Goal: Task Accomplishment & Management: Complete application form

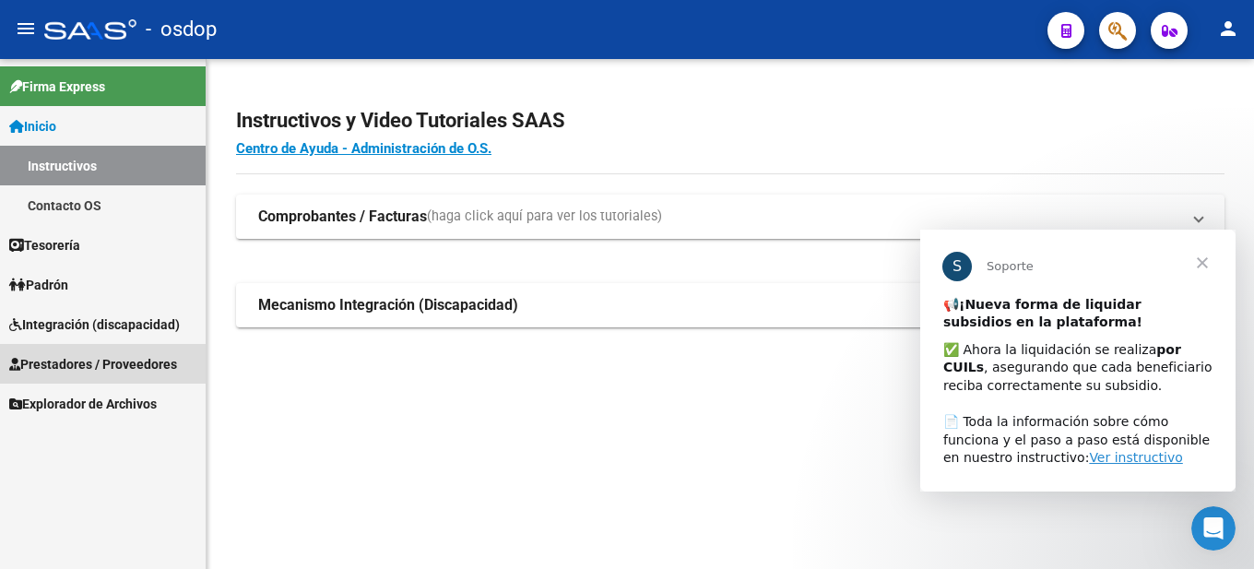
click at [139, 363] on span "Prestadores / Proveedores" at bounding box center [93, 364] width 168 height 20
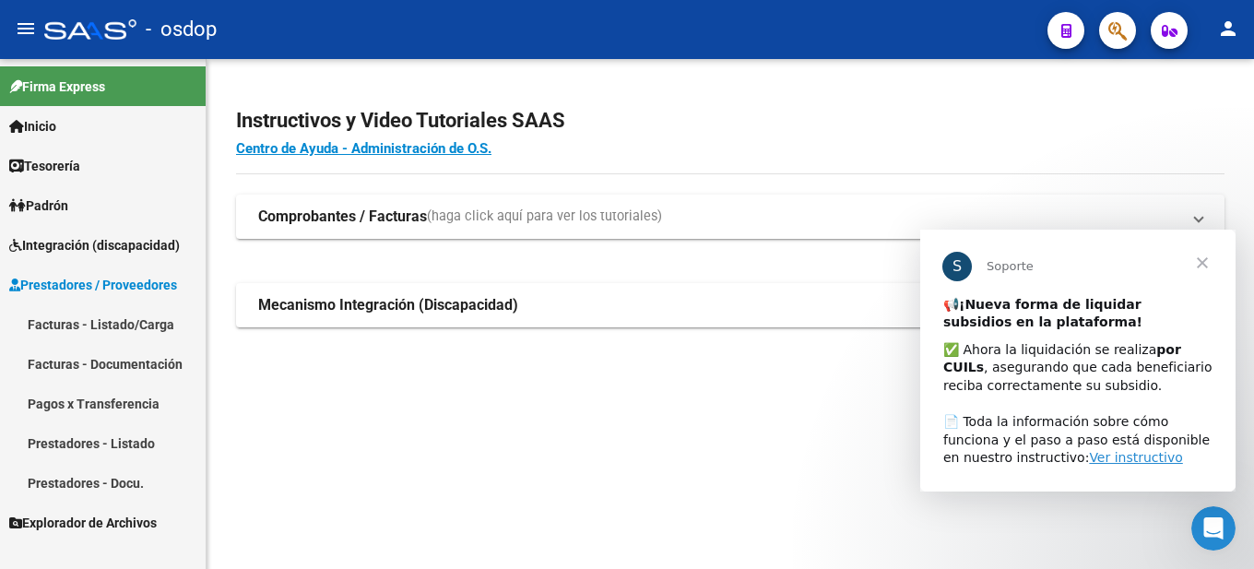
click at [144, 321] on link "Facturas - Listado/Carga" at bounding box center [103, 324] width 206 height 40
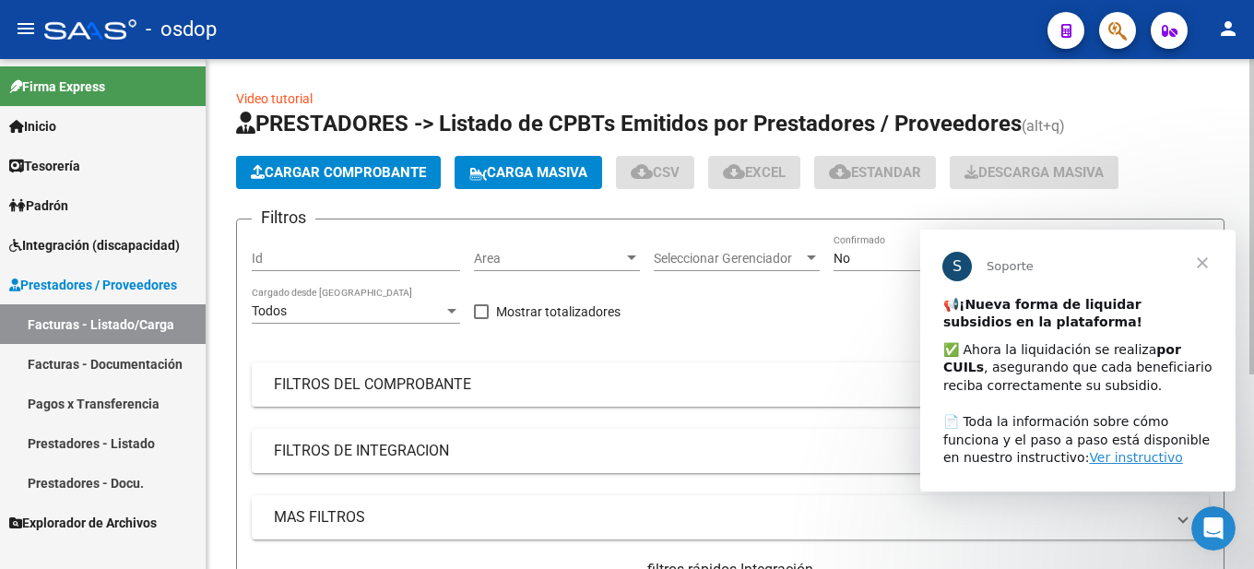
click at [383, 168] on span "Cargar Comprobante" at bounding box center [338, 172] width 175 height 17
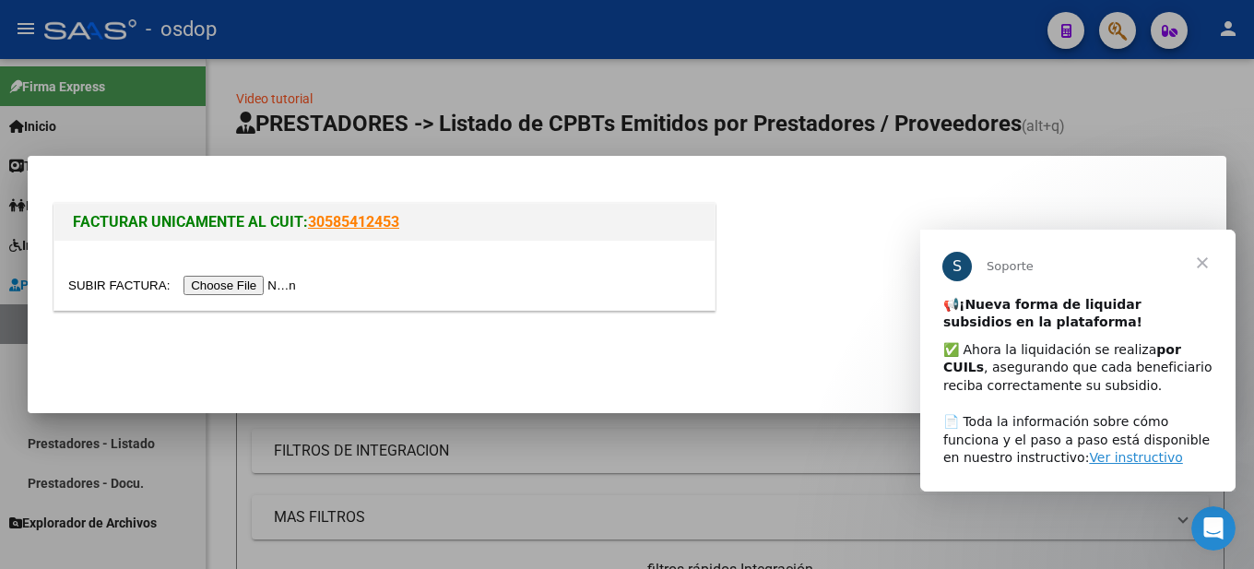
click at [1201, 253] on span "Cerrar" at bounding box center [1202, 262] width 66 height 66
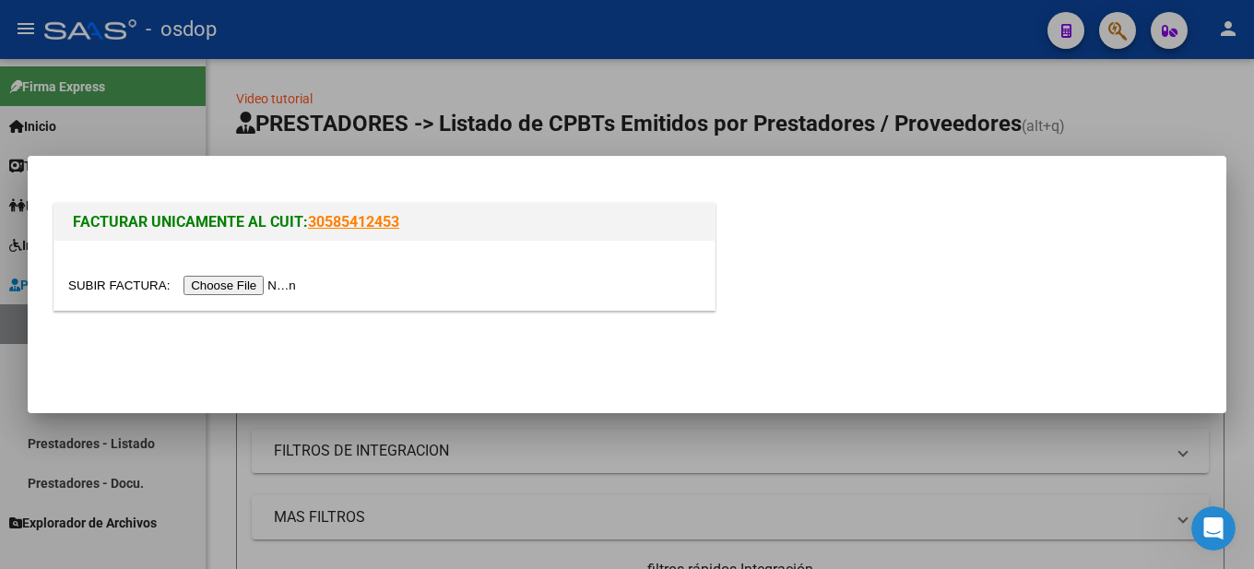
click at [224, 283] on input "file" at bounding box center [184, 285] width 233 height 19
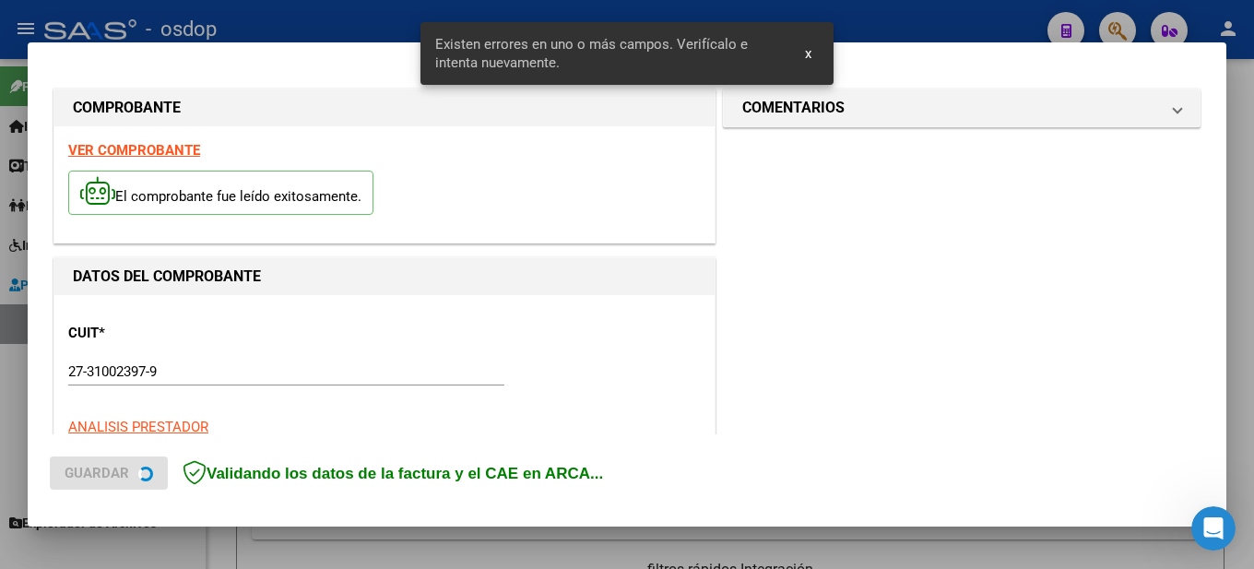
scroll to position [457, 0]
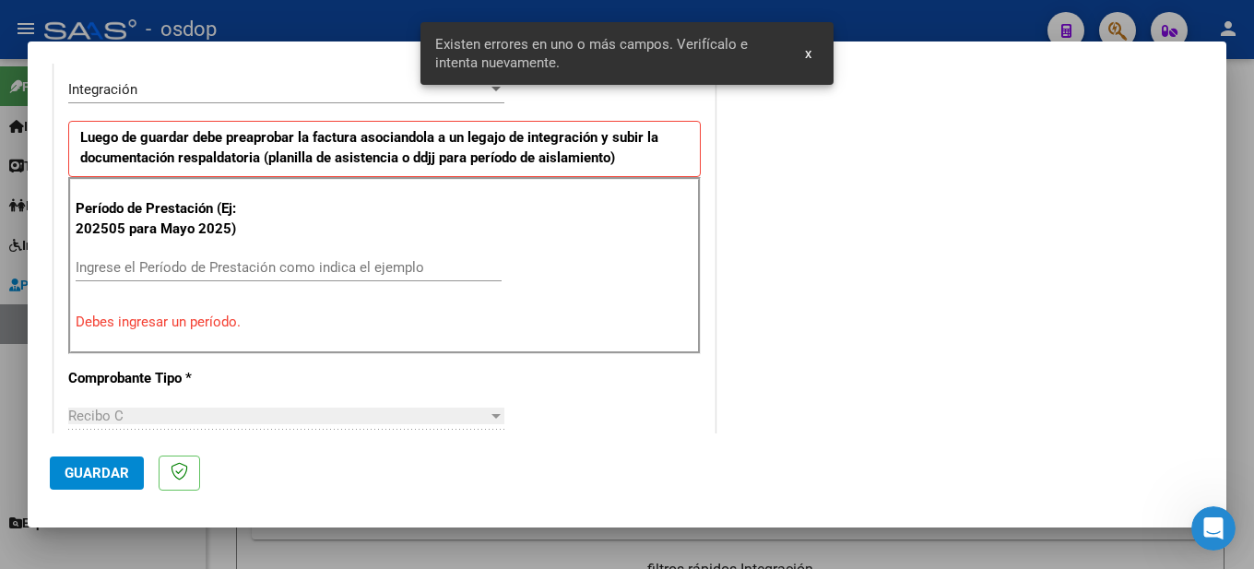
click at [805, 53] on span "x" at bounding box center [808, 53] width 6 height 17
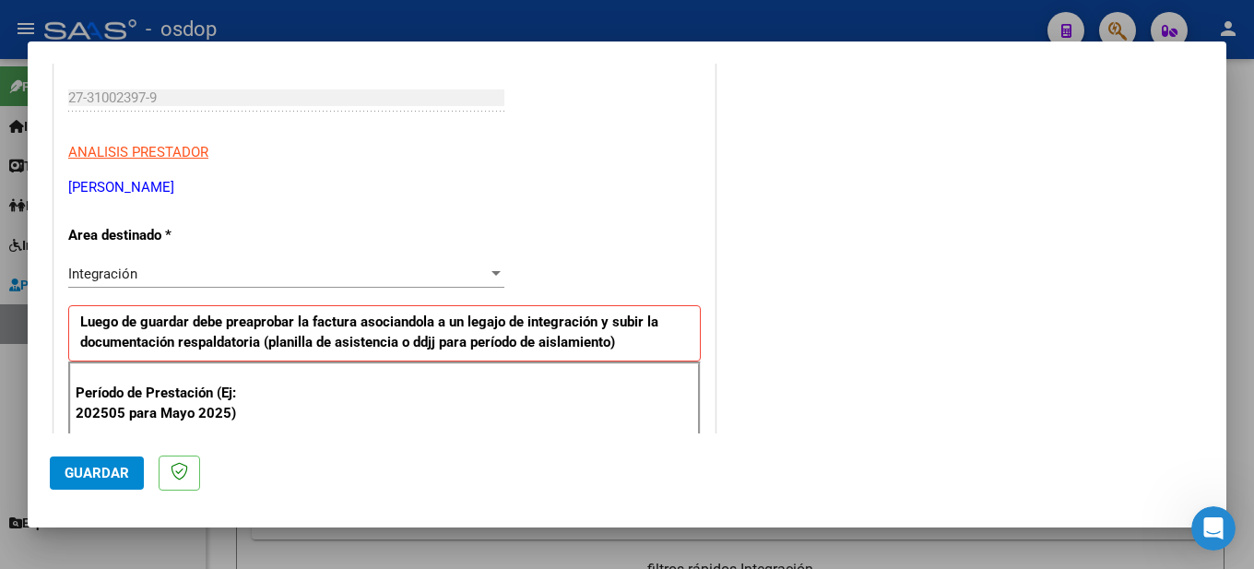
scroll to position [549, 0]
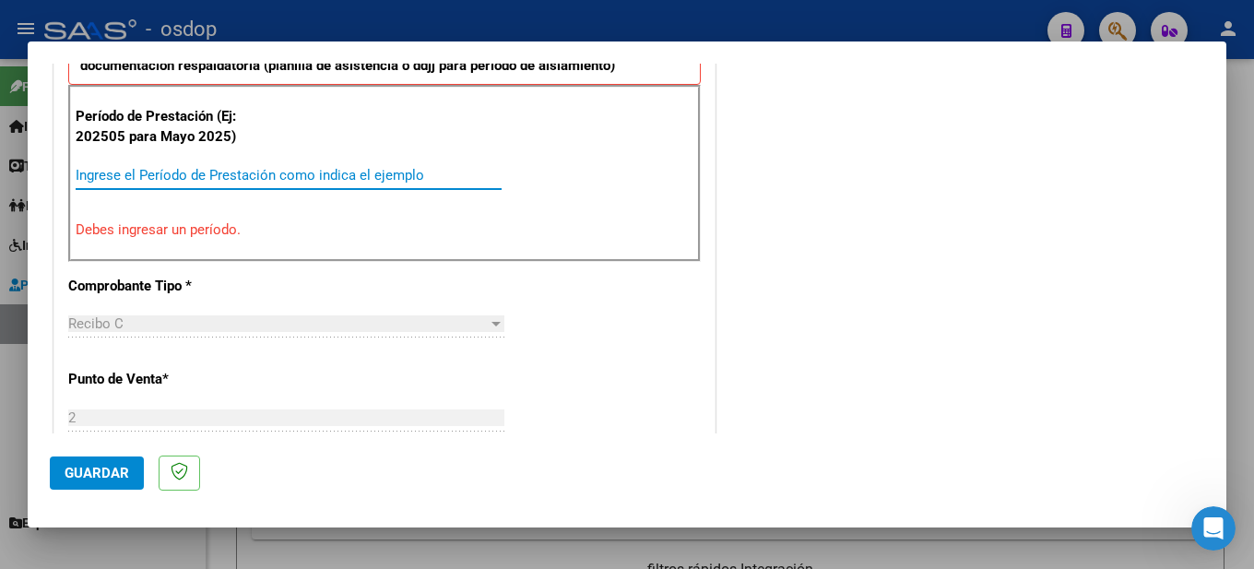
click at [181, 169] on input "Ingrese el Período de Prestación como indica el ejemplo" at bounding box center [289, 175] width 426 height 17
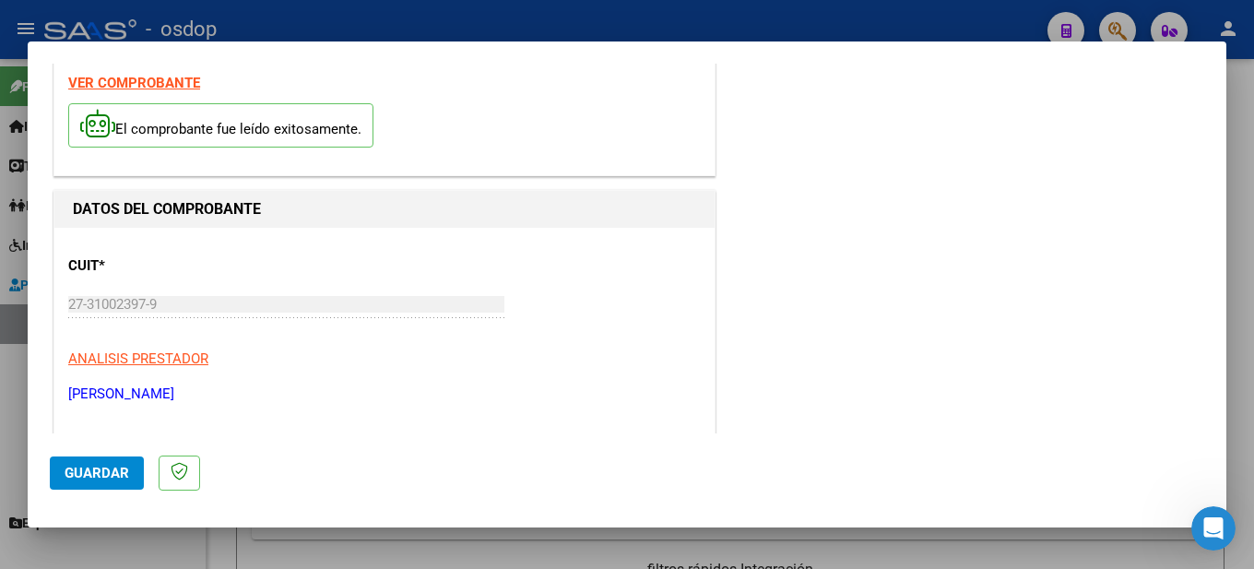
scroll to position [0, 0]
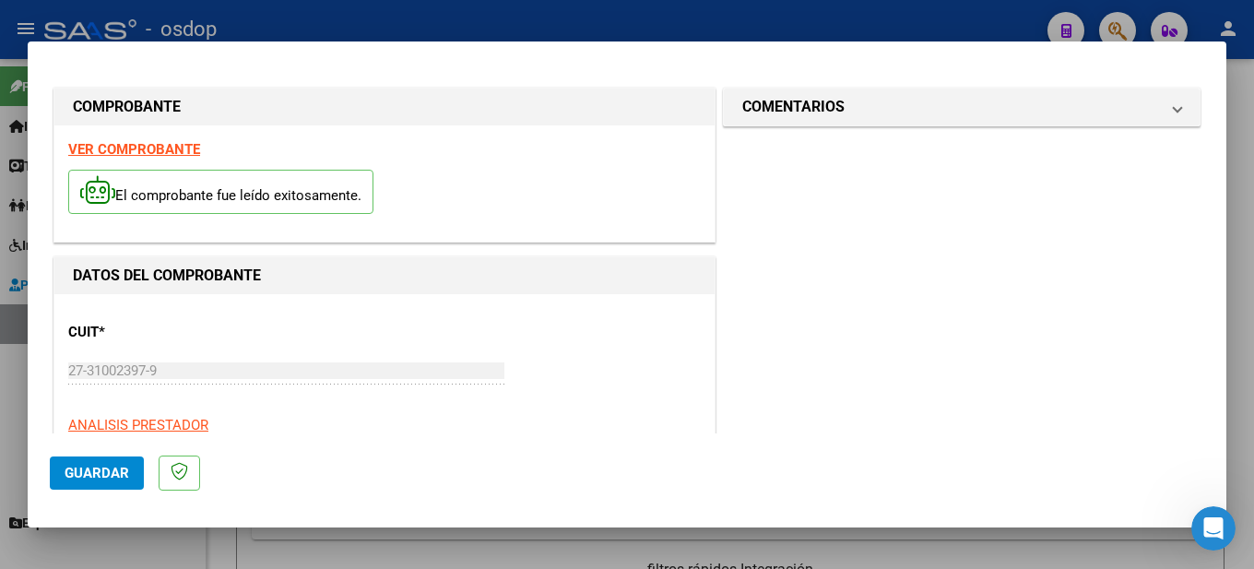
type input "202508"
click at [159, 147] on strong "VER COMPROBANTE" at bounding box center [134, 149] width 132 height 17
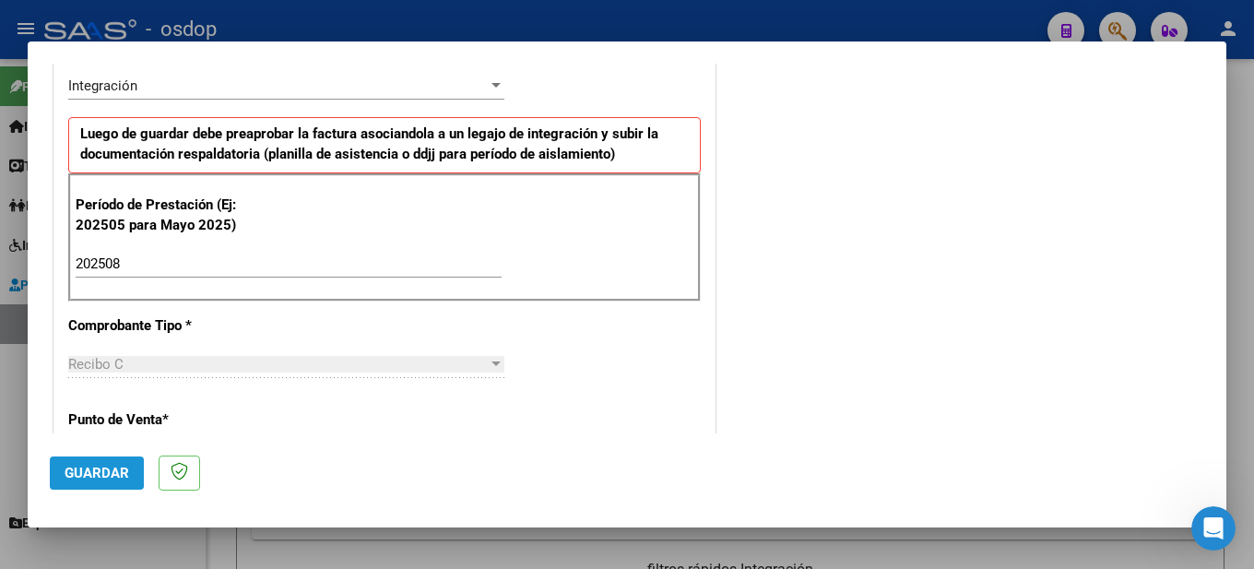
click at [96, 470] on span "Guardar" at bounding box center [97, 473] width 65 height 17
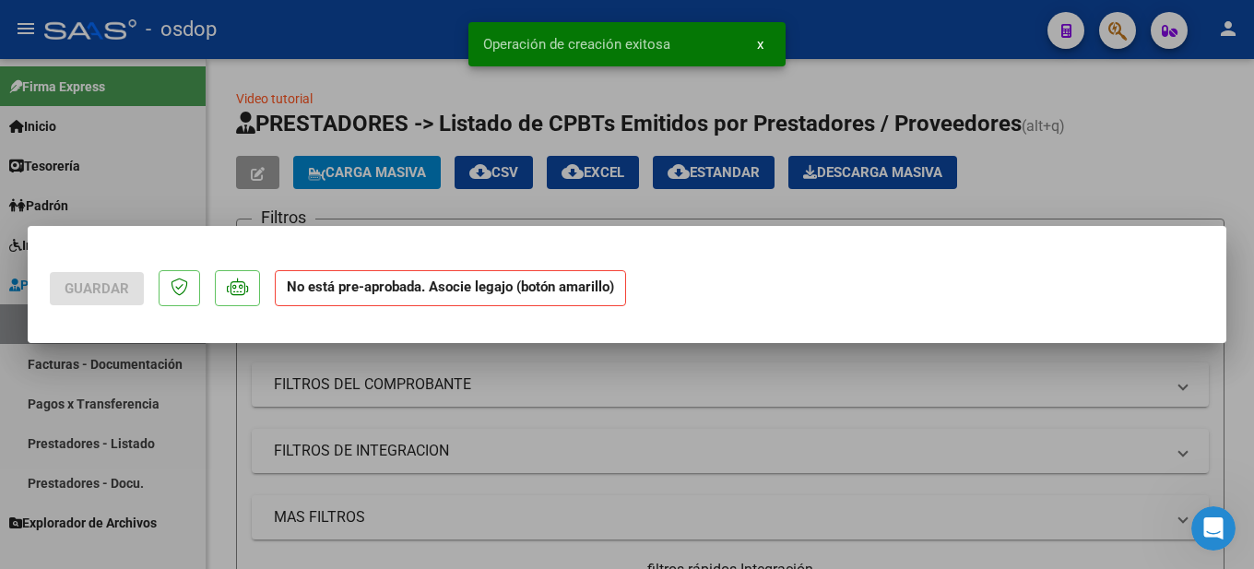
scroll to position [0, 0]
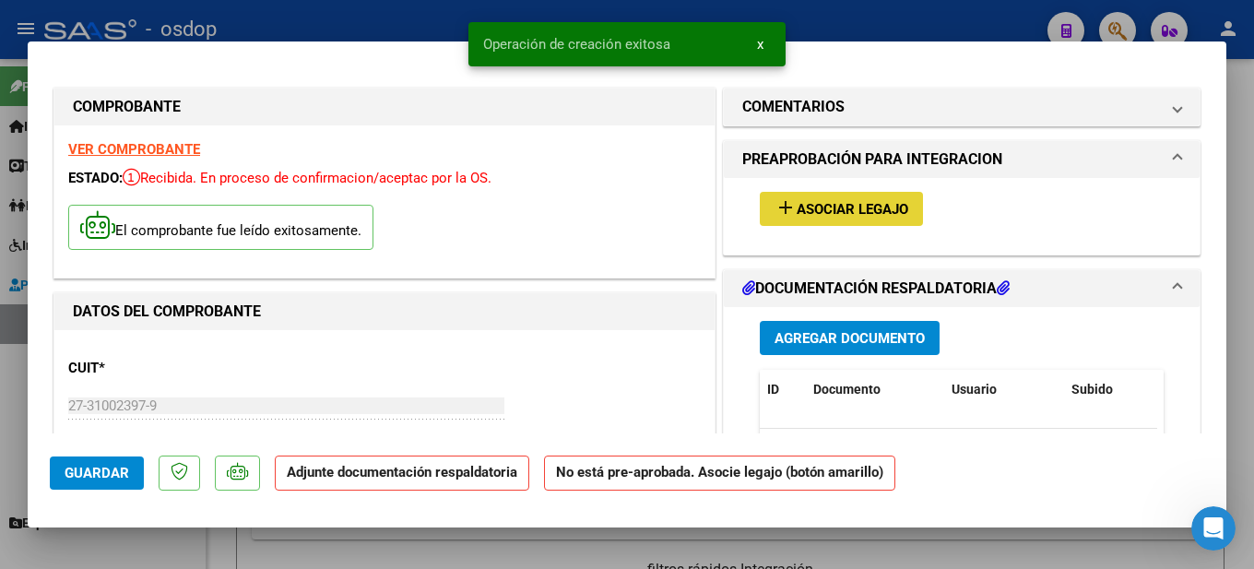
click at [868, 208] on span "Asociar Legajo" at bounding box center [852, 209] width 112 height 17
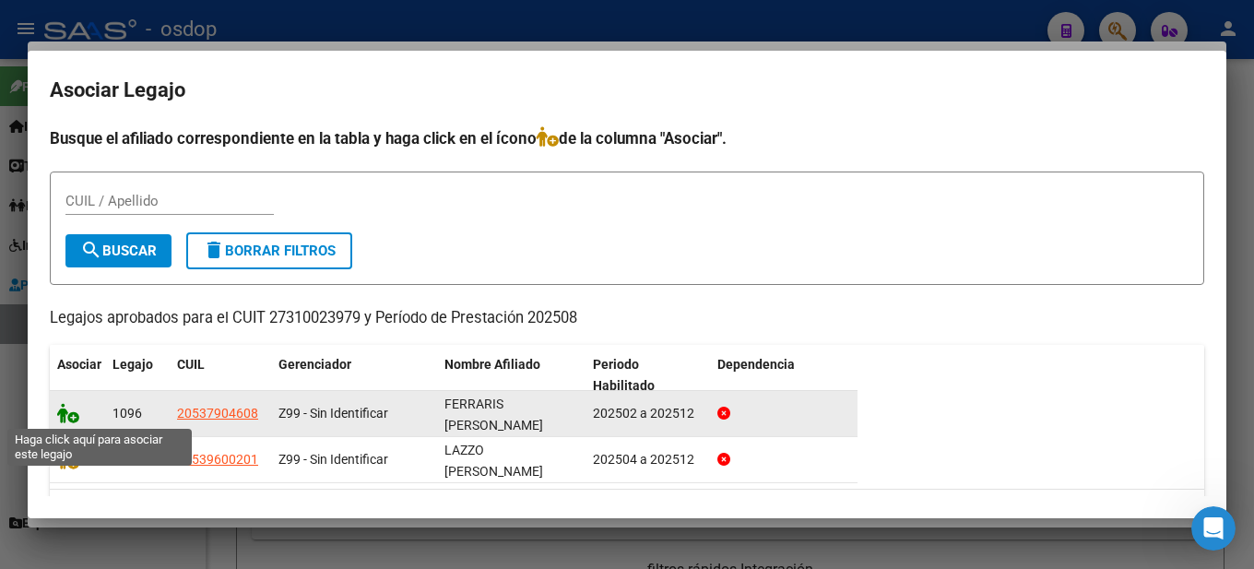
click at [66, 412] on icon at bounding box center [68, 413] width 22 height 20
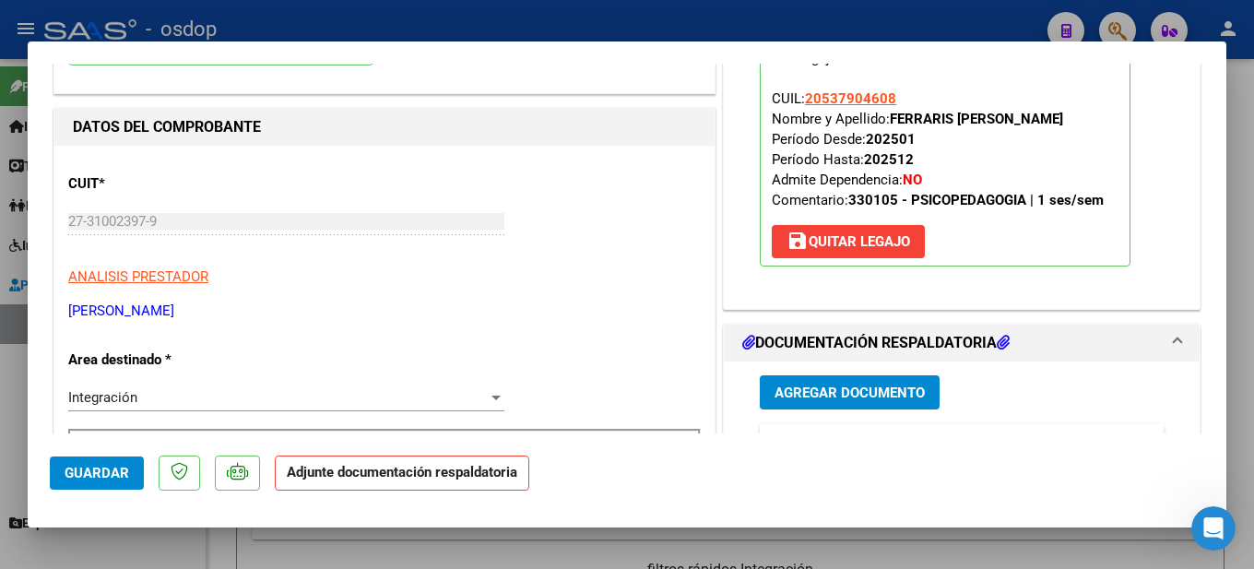
scroll to position [369, 0]
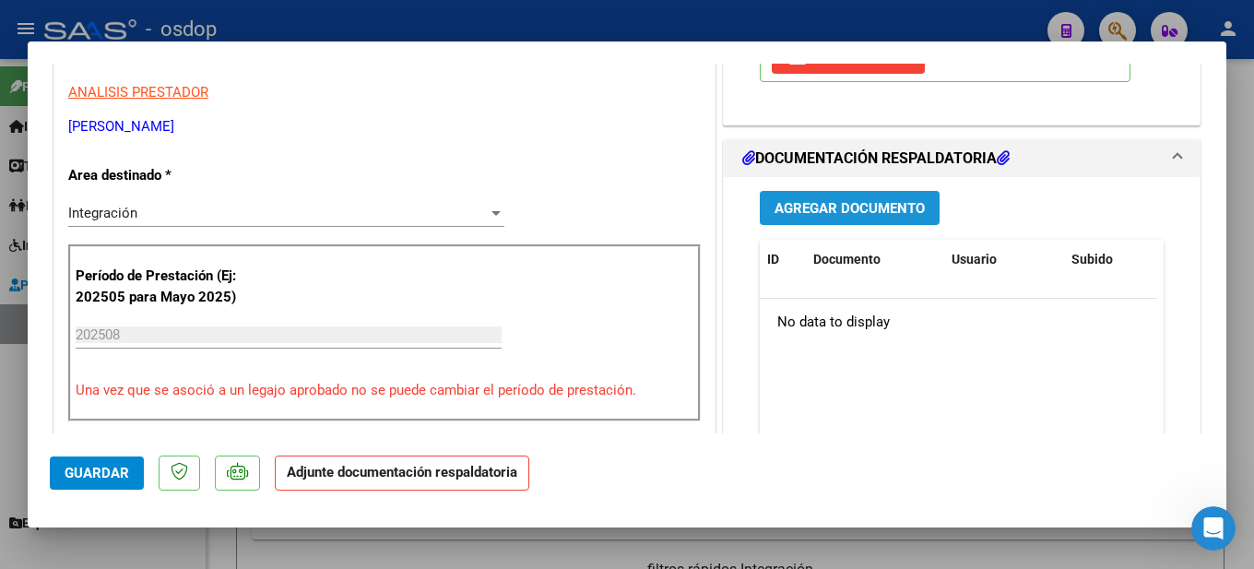
click at [842, 209] on span "Agregar Documento" at bounding box center [849, 208] width 150 height 17
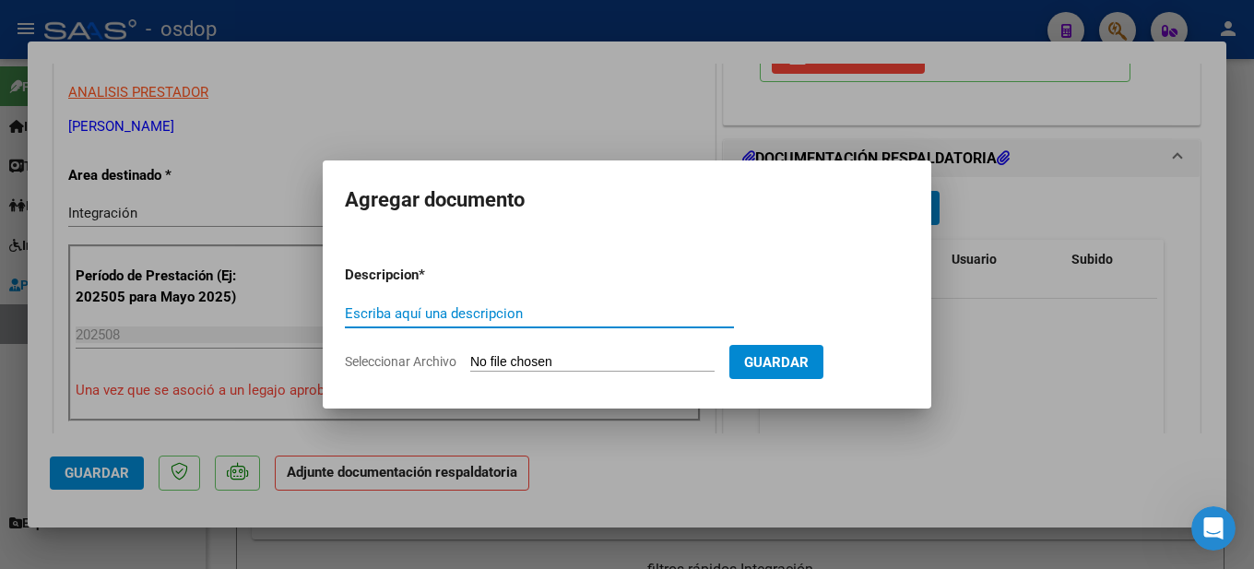
click at [499, 306] on input "Escriba aquí una descripcion" at bounding box center [539, 313] width 389 height 17
type input "se adjuinta planilla de asistencia agosto"
click at [588, 354] on input "Seleccionar Archivo" at bounding box center [592, 363] width 244 height 18
type input "C:\fakepath\Planilla de asistencia Mirko Ferraris.pdf"
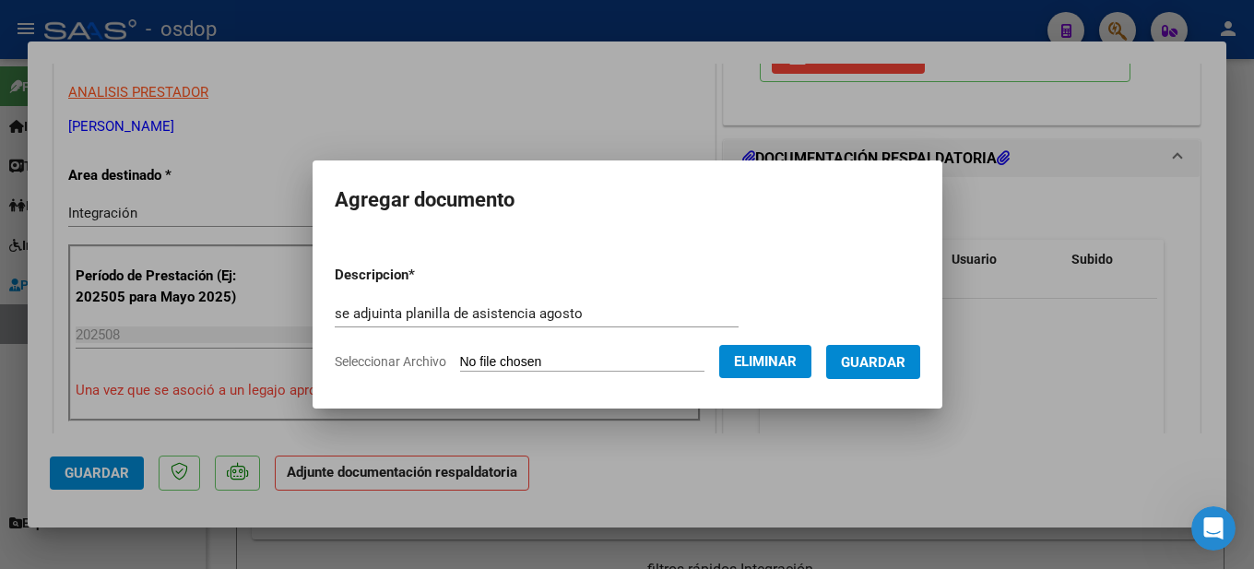
click at [895, 351] on button "Guardar" at bounding box center [873, 362] width 94 height 34
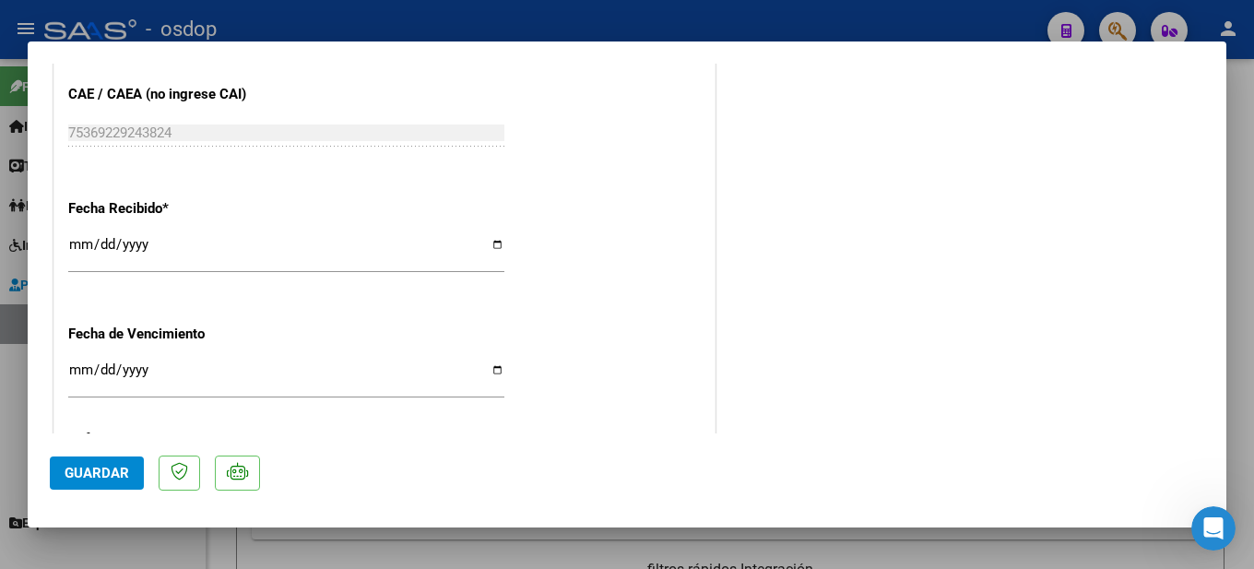
scroll to position [1384, 0]
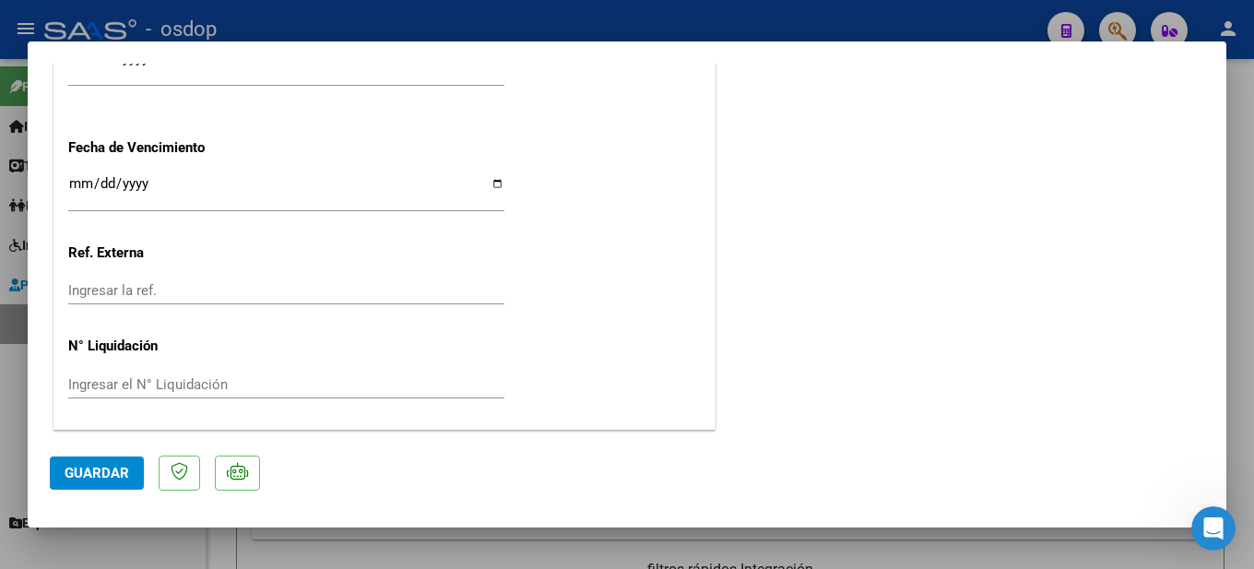
click at [1253, 282] on div at bounding box center [627, 284] width 1254 height 569
type input "$ 0,00"
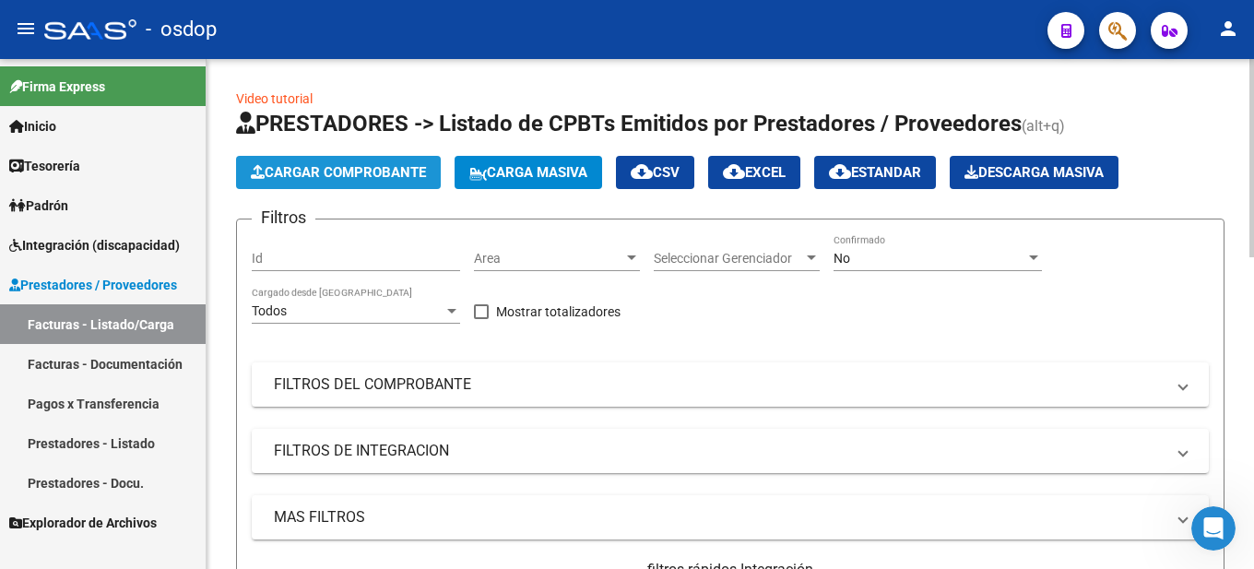
click at [314, 174] on span "Cargar Comprobante" at bounding box center [338, 172] width 175 height 17
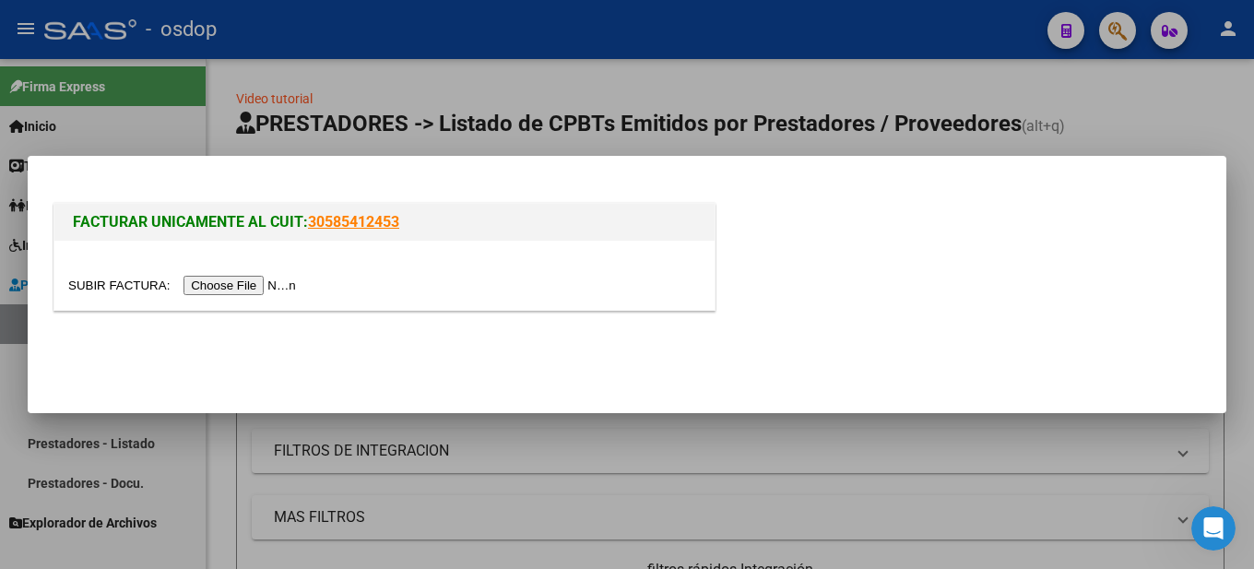
click at [262, 289] on input "file" at bounding box center [184, 285] width 233 height 19
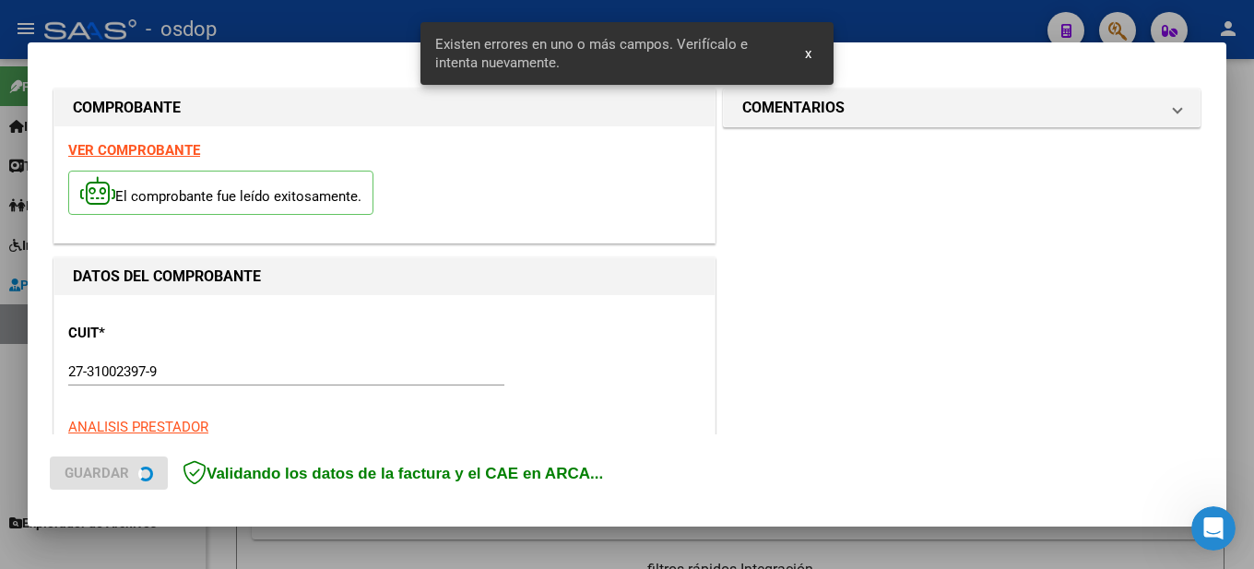
scroll to position [457, 0]
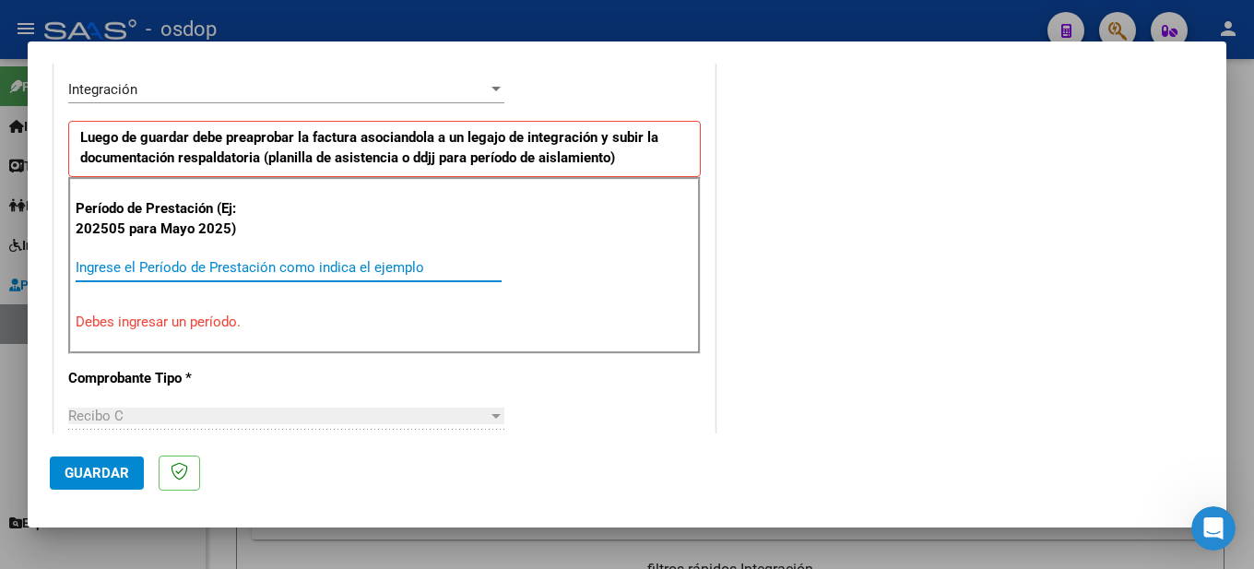
click at [188, 266] on input "Ingrese el Período de Prestación como indica el ejemplo" at bounding box center [289, 267] width 426 height 17
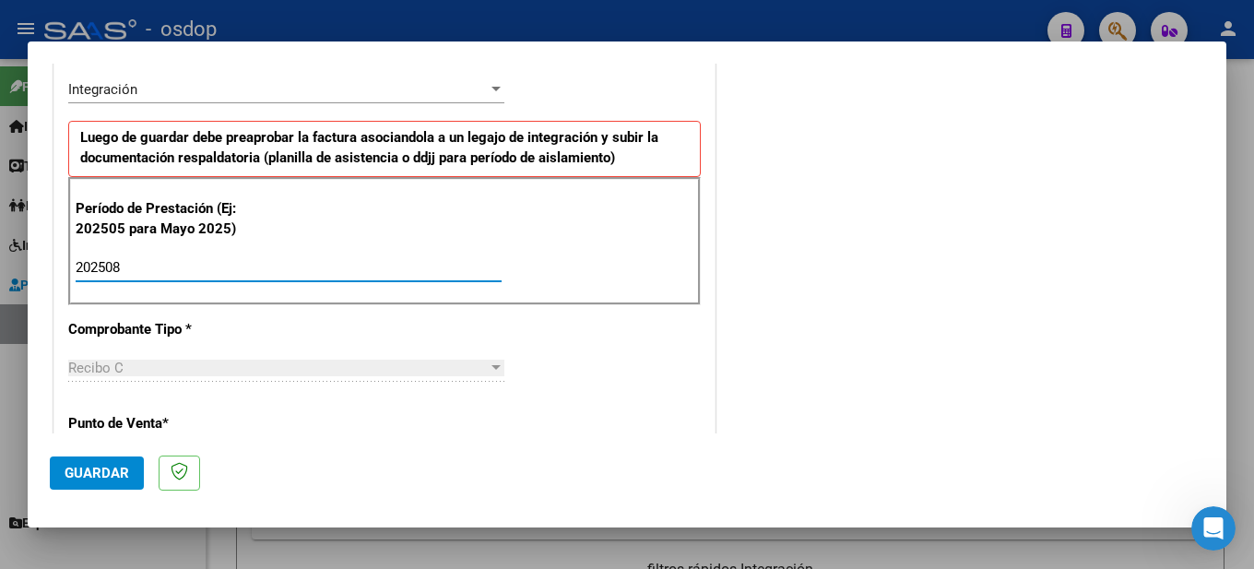
type input "202508"
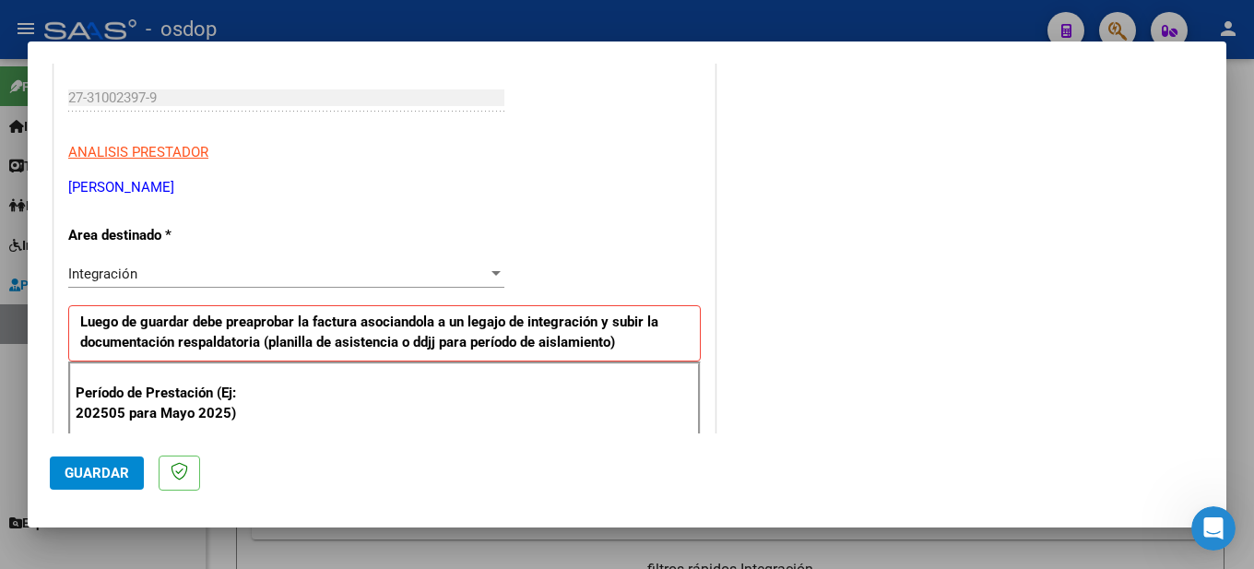
scroll to position [0, 0]
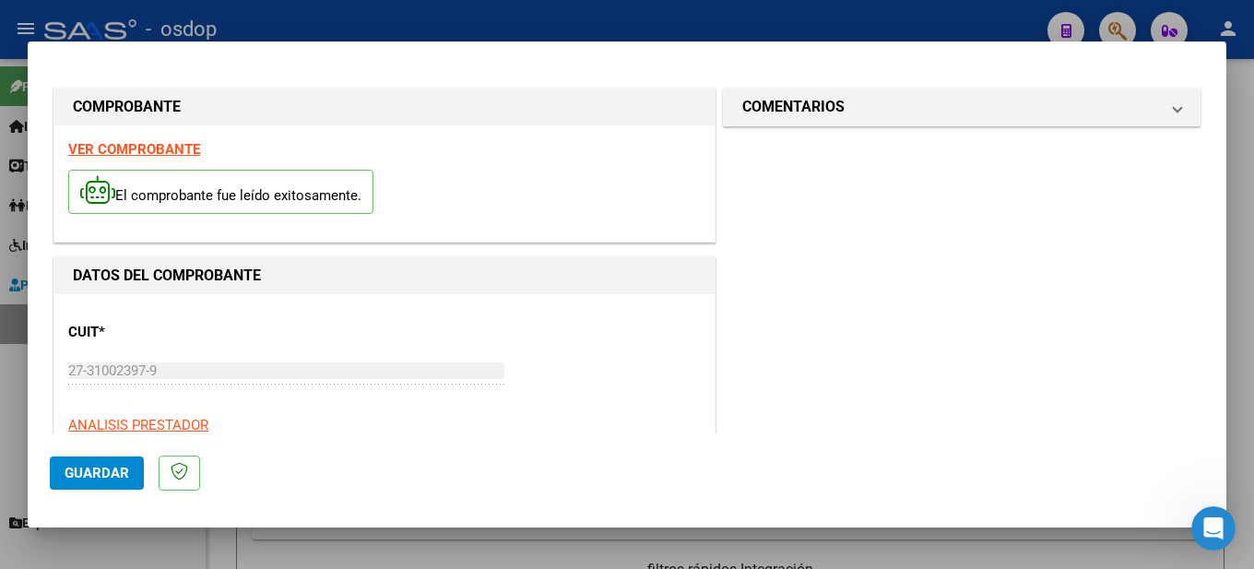
click at [175, 147] on strong "VER COMPROBANTE" at bounding box center [134, 149] width 132 height 17
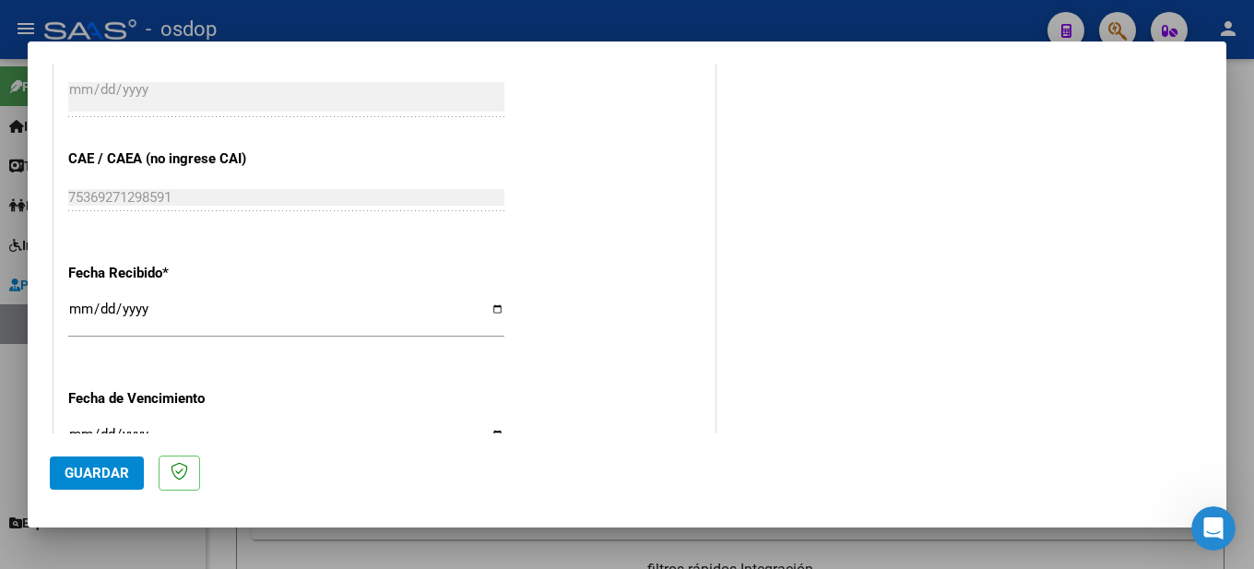
scroll to position [1357, 0]
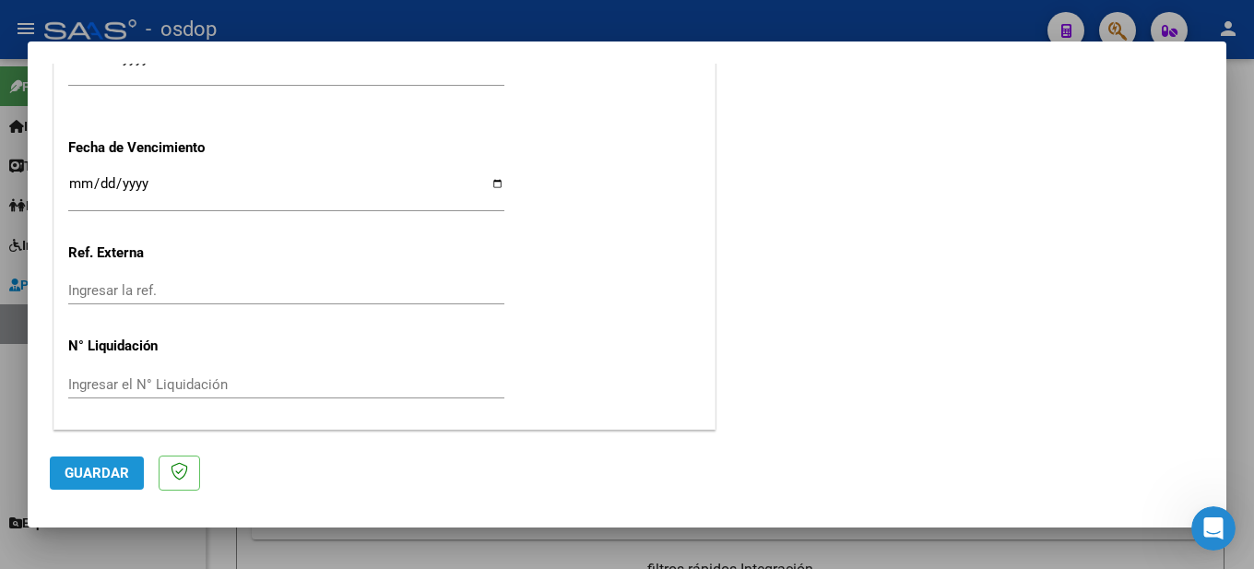
click at [98, 471] on span "Guardar" at bounding box center [97, 473] width 65 height 17
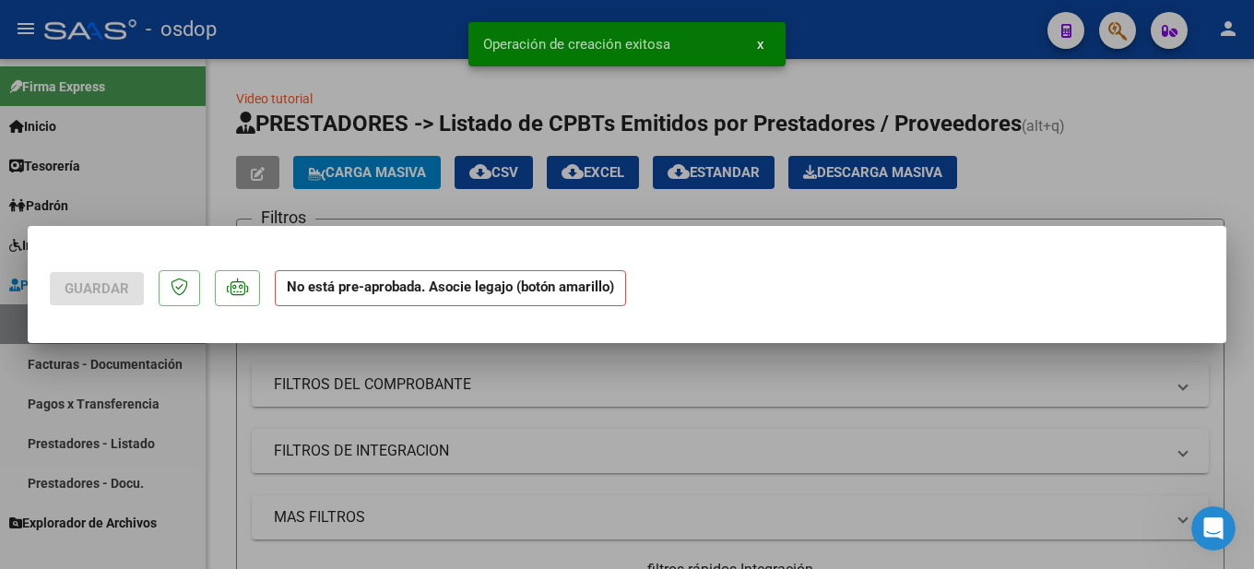
scroll to position [0, 0]
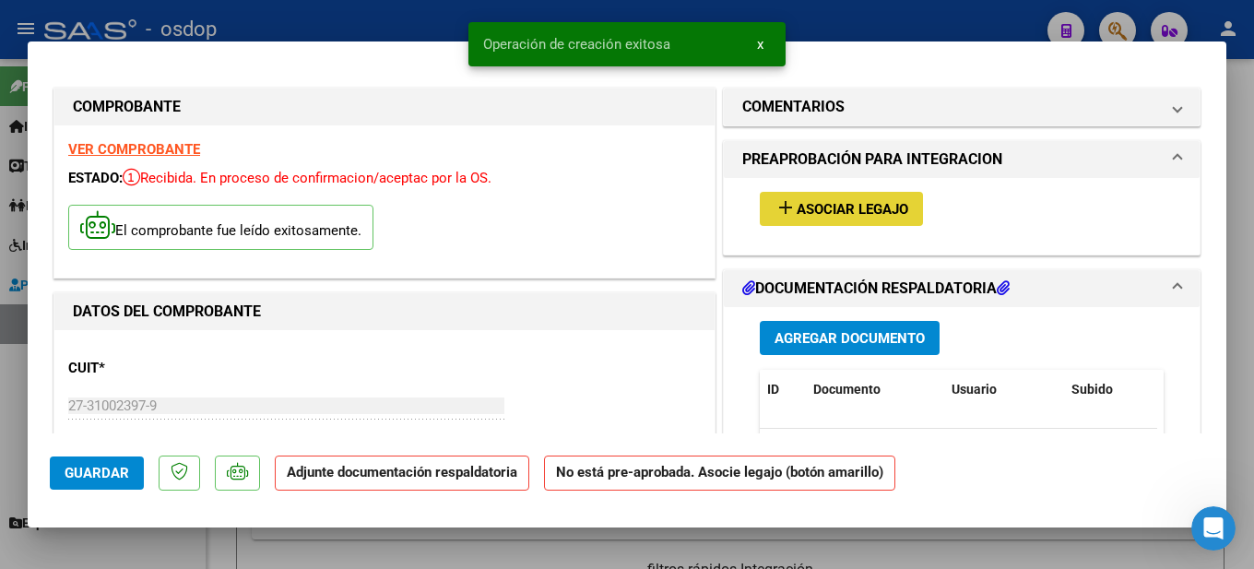
click at [836, 201] on span "Asociar Legajo" at bounding box center [852, 209] width 112 height 17
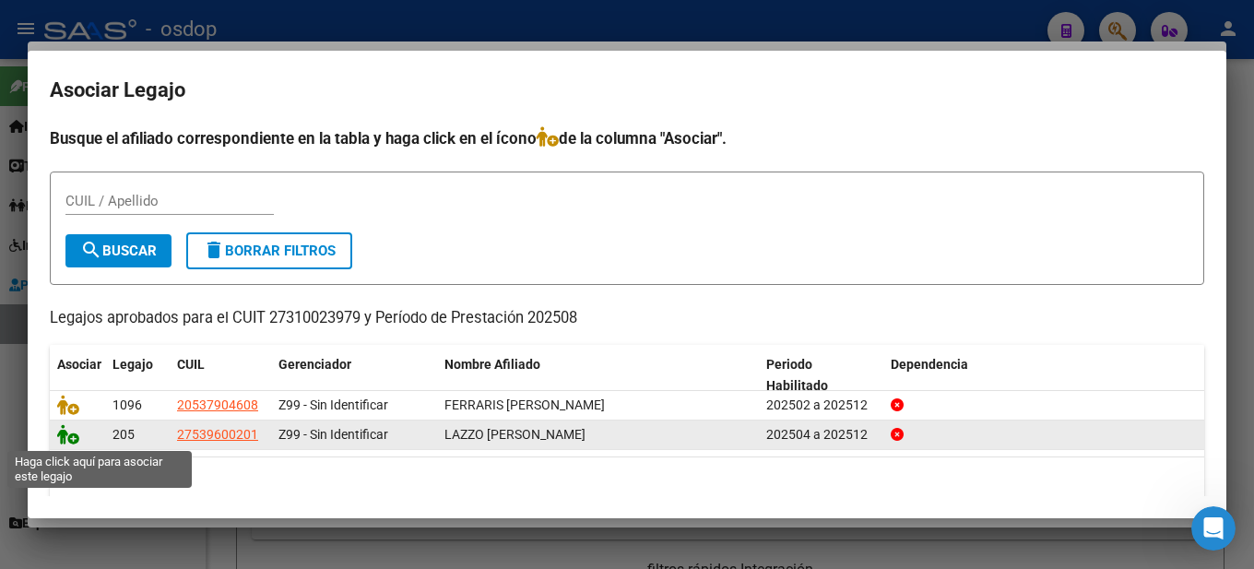
click at [69, 441] on icon at bounding box center [68, 434] width 22 height 20
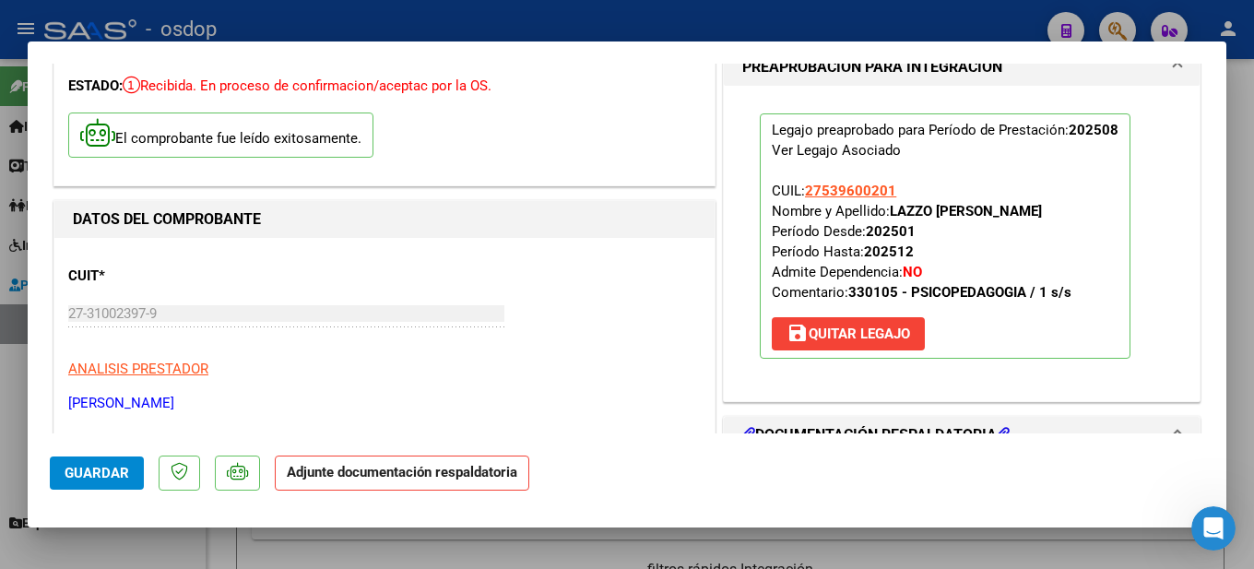
scroll to position [277, 0]
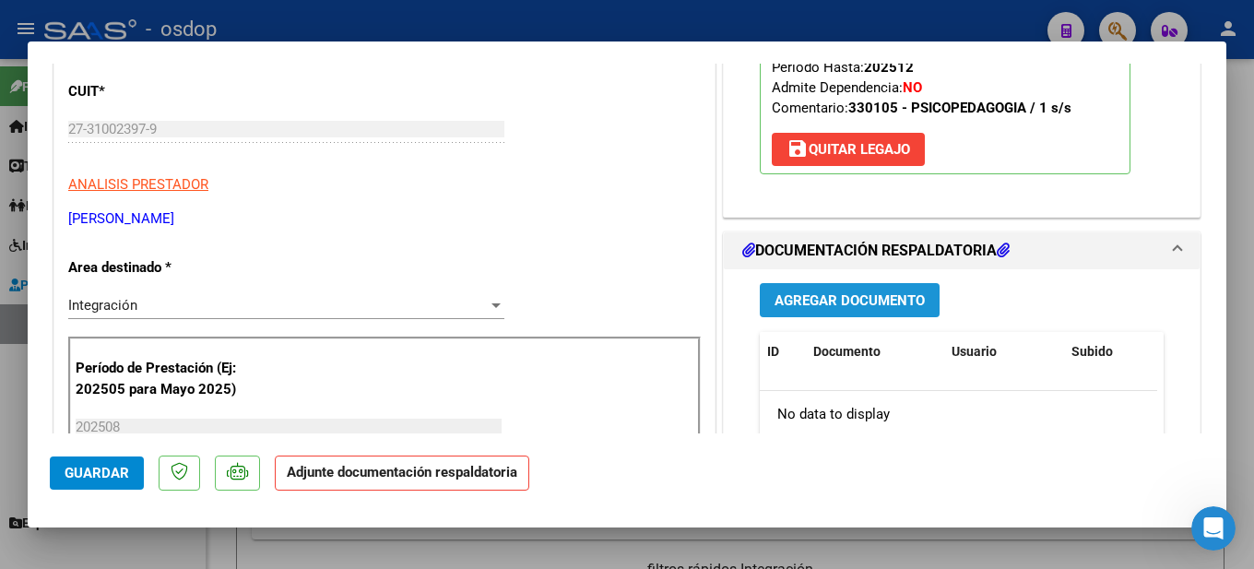
click at [850, 303] on span "Agregar Documento" at bounding box center [849, 300] width 150 height 17
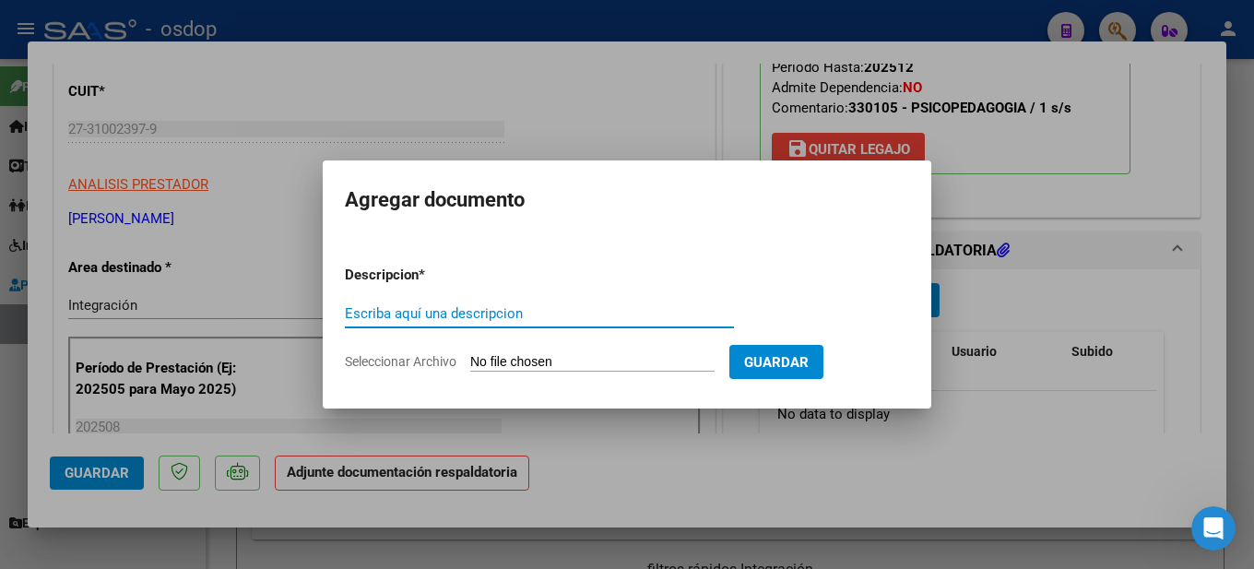
click at [451, 312] on input "Escriba aquí una descripcion" at bounding box center [539, 313] width 389 height 17
type input "se adjunta planilla de asistencia Lazzo Victoria Lujan"
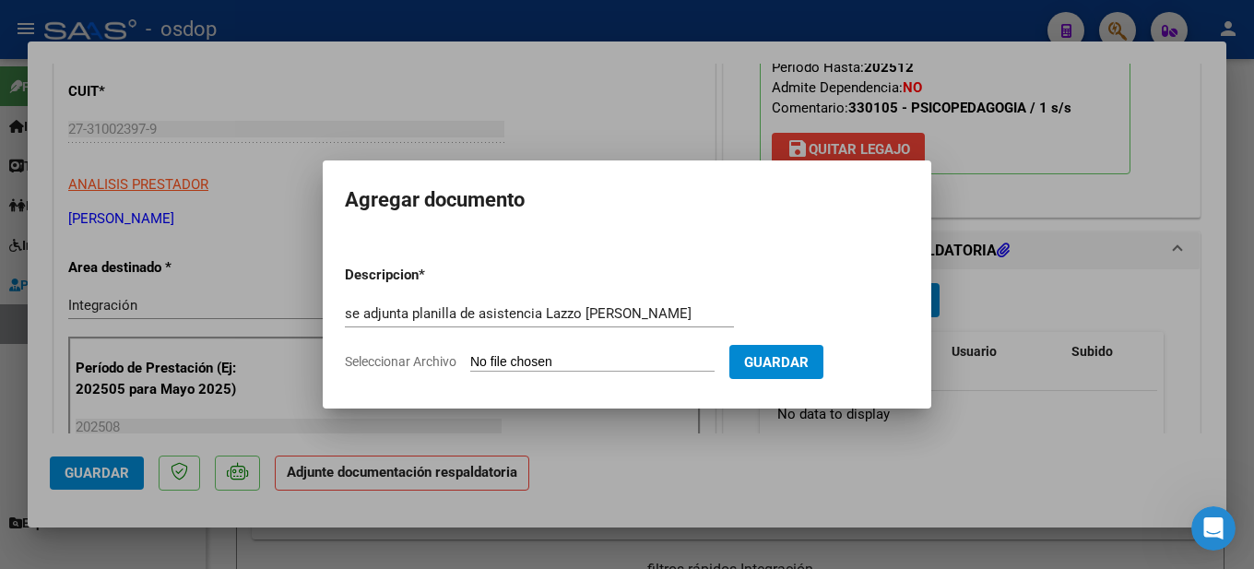
click at [607, 355] on input "Seleccionar Archivo" at bounding box center [592, 363] width 244 height 18
type input "C:\fakepath\planilla de asistencia Lazzo Victoria.pdf"
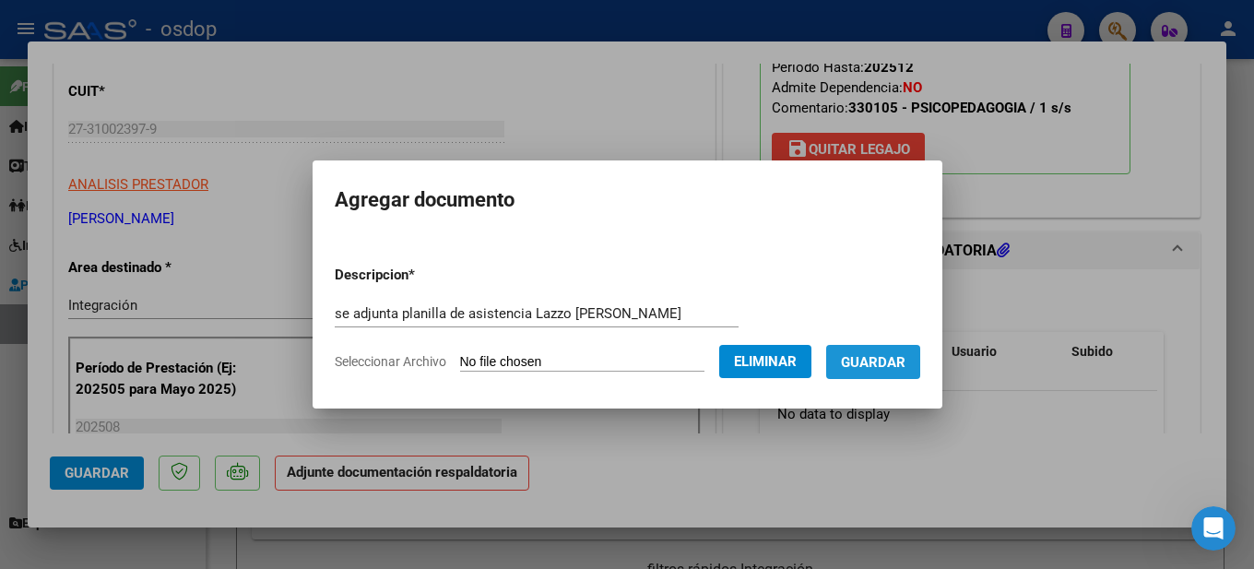
click at [892, 349] on button "Guardar" at bounding box center [873, 362] width 94 height 34
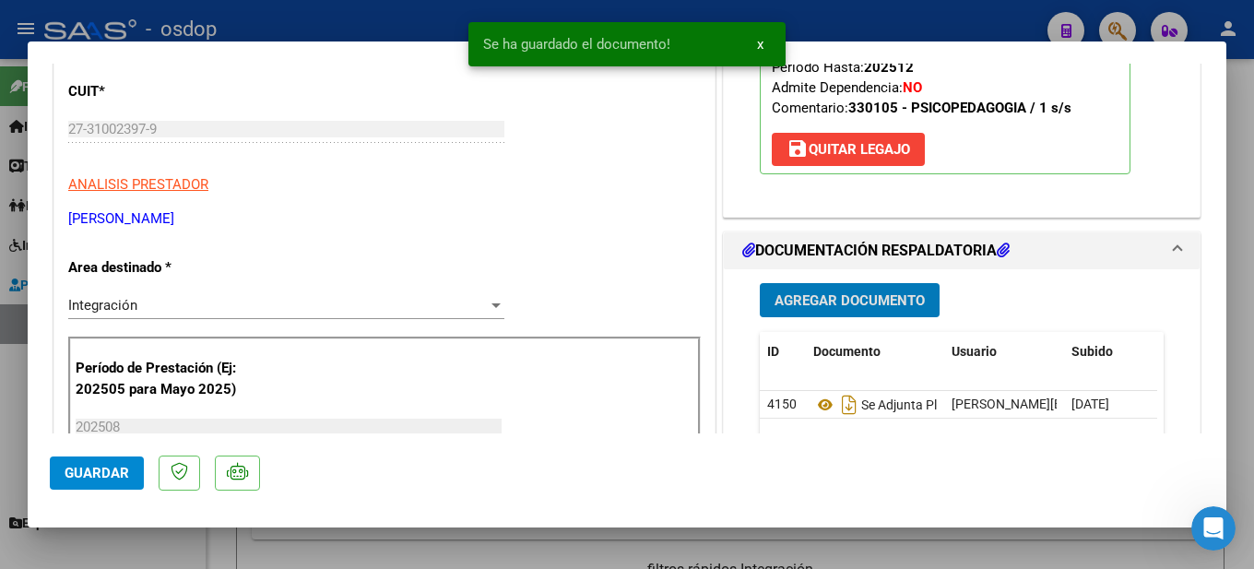
click at [1247, 179] on div at bounding box center [627, 284] width 1254 height 569
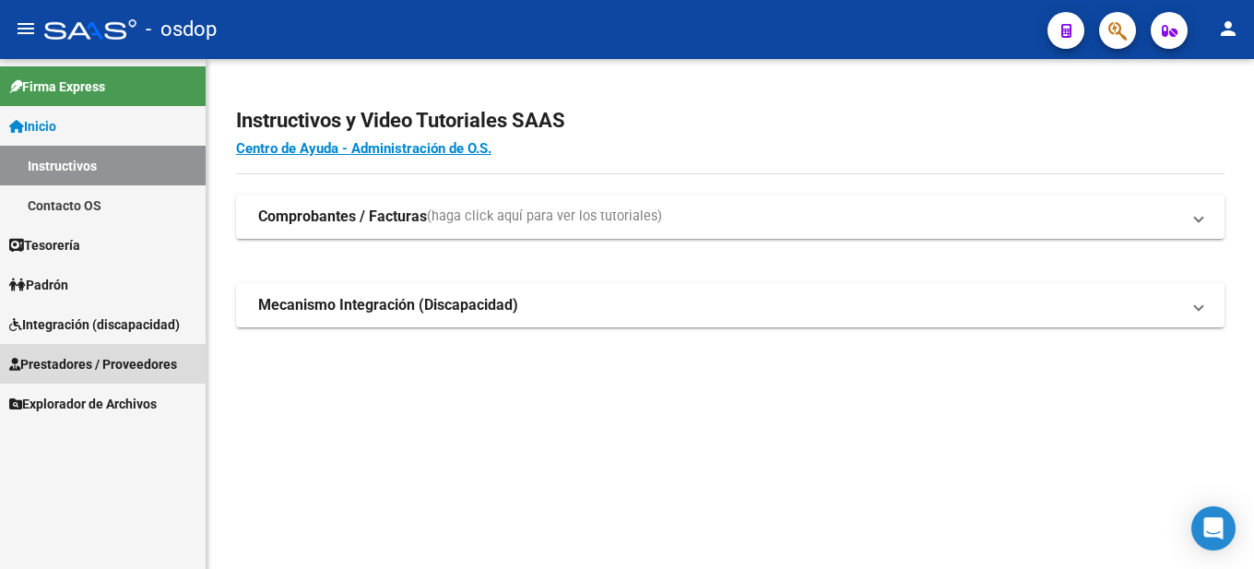
click at [131, 364] on span "Prestadores / Proveedores" at bounding box center [93, 364] width 168 height 20
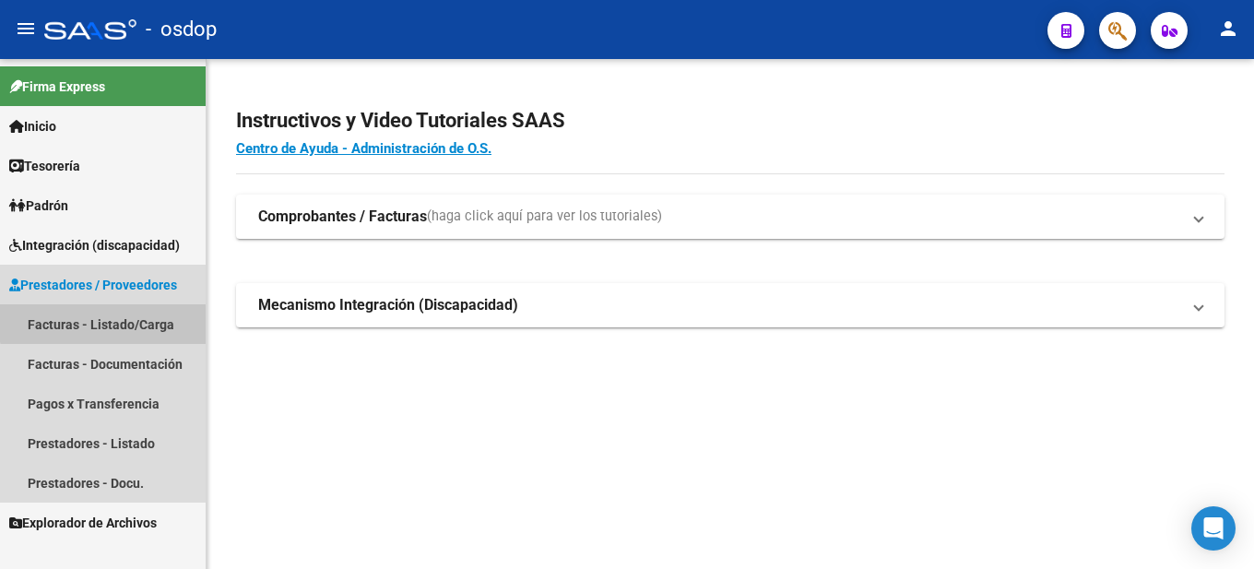
click at [122, 312] on link "Facturas - Listado/Carga" at bounding box center [103, 324] width 206 height 40
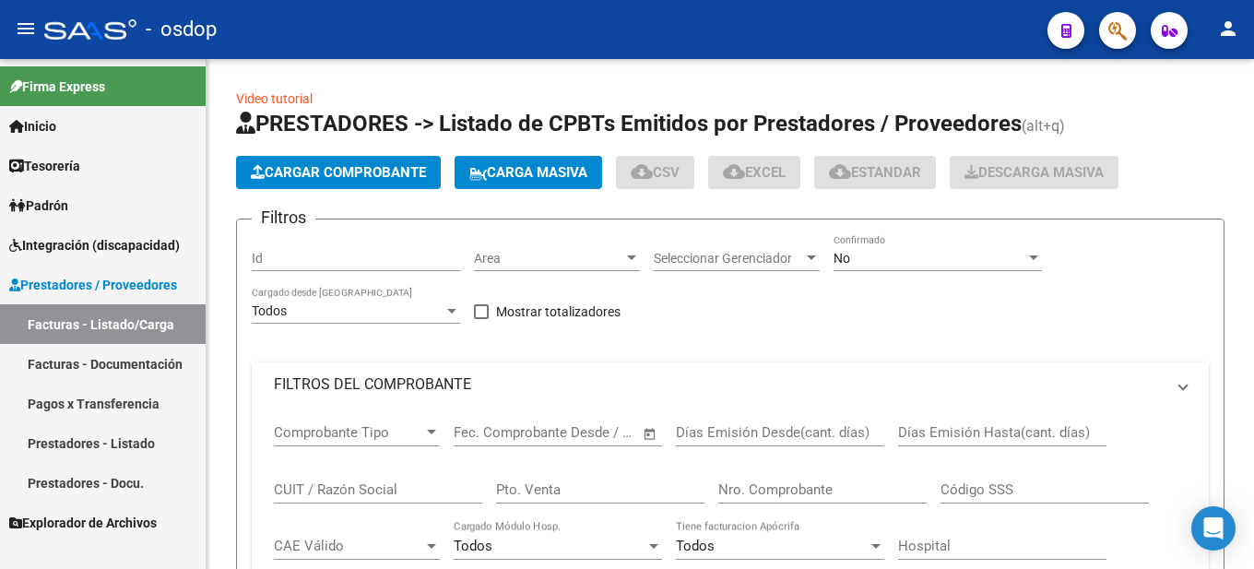
click at [336, 165] on span "Cargar Comprobante" at bounding box center [338, 172] width 175 height 17
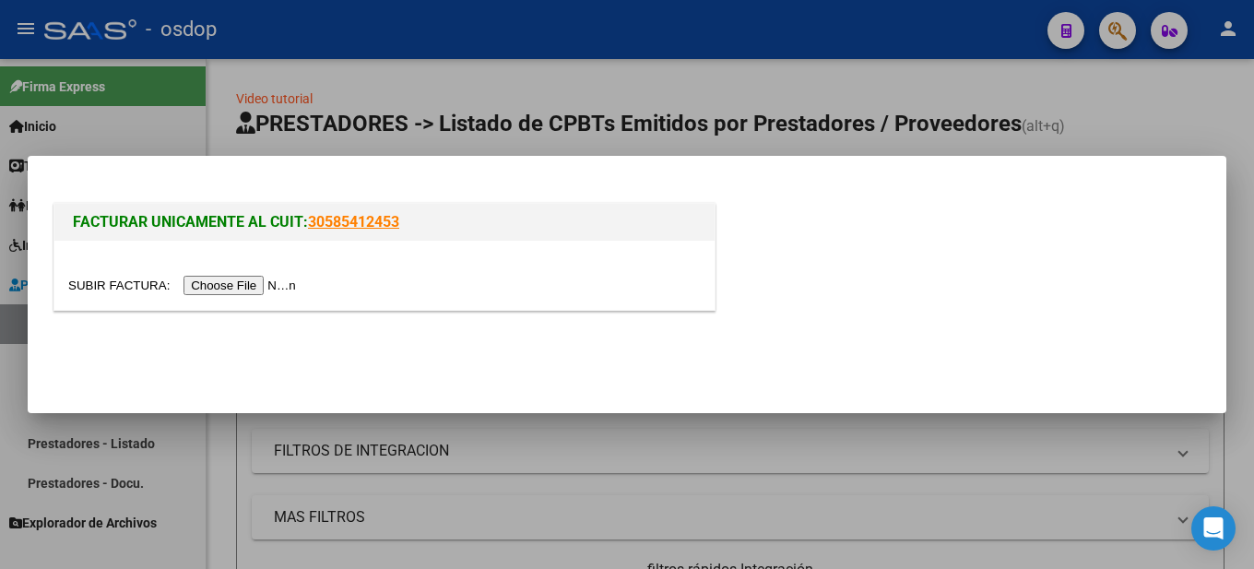
click at [280, 287] on input "file" at bounding box center [184, 285] width 233 height 19
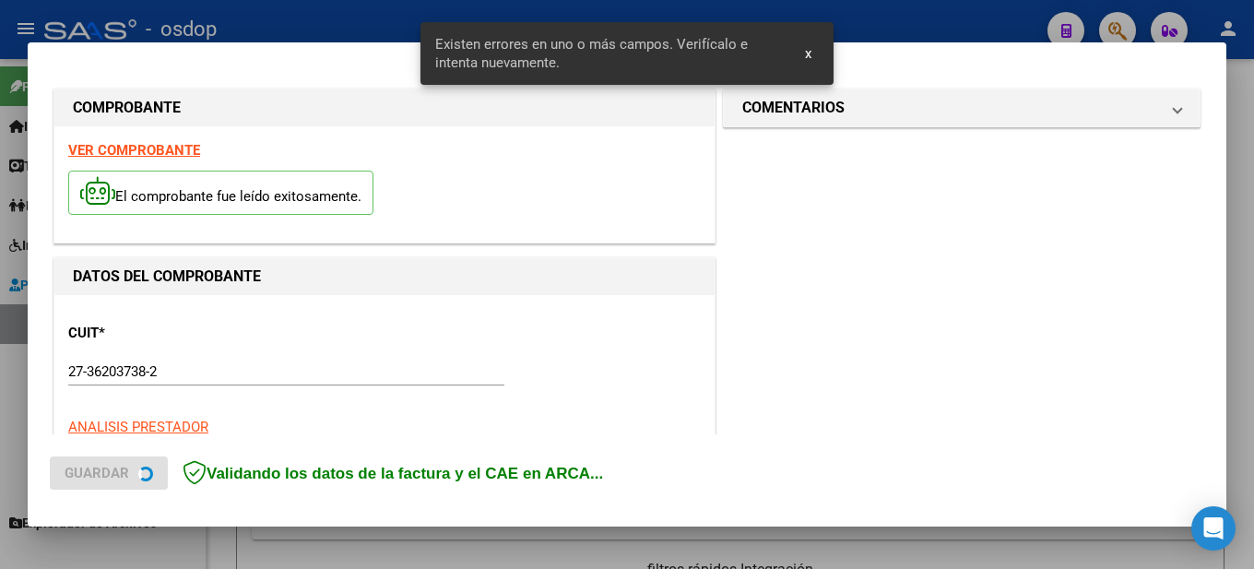
scroll to position [456, 0]
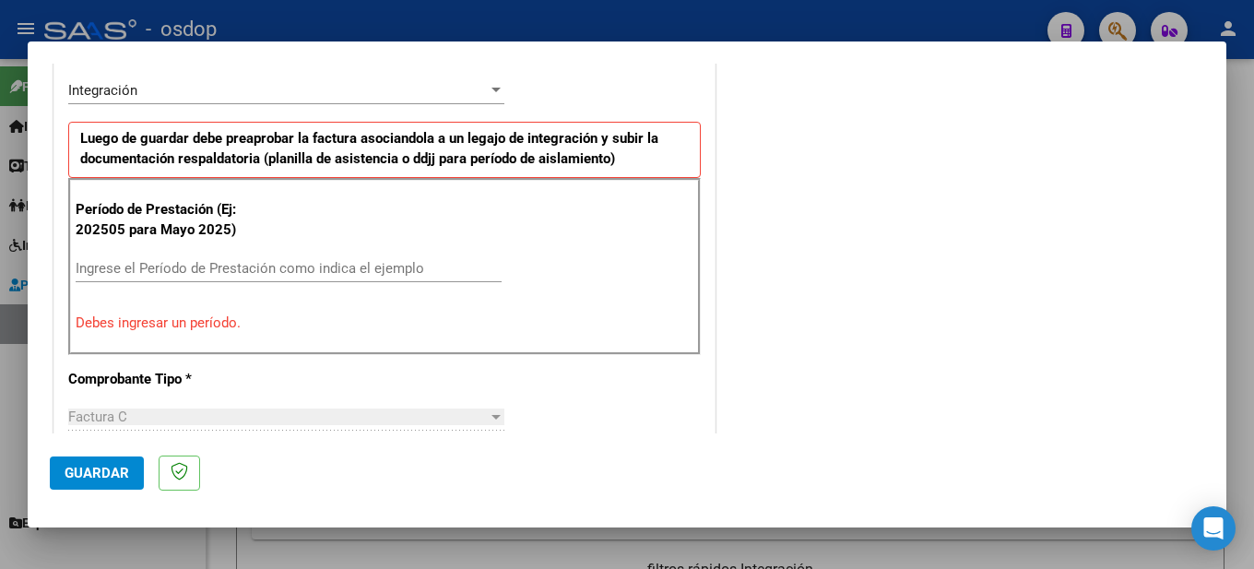
click at [159, 266] on input "Ingrese el Período de Prestación como indica el ejemplo" at bounding box center [289, 268] width 426 height 17
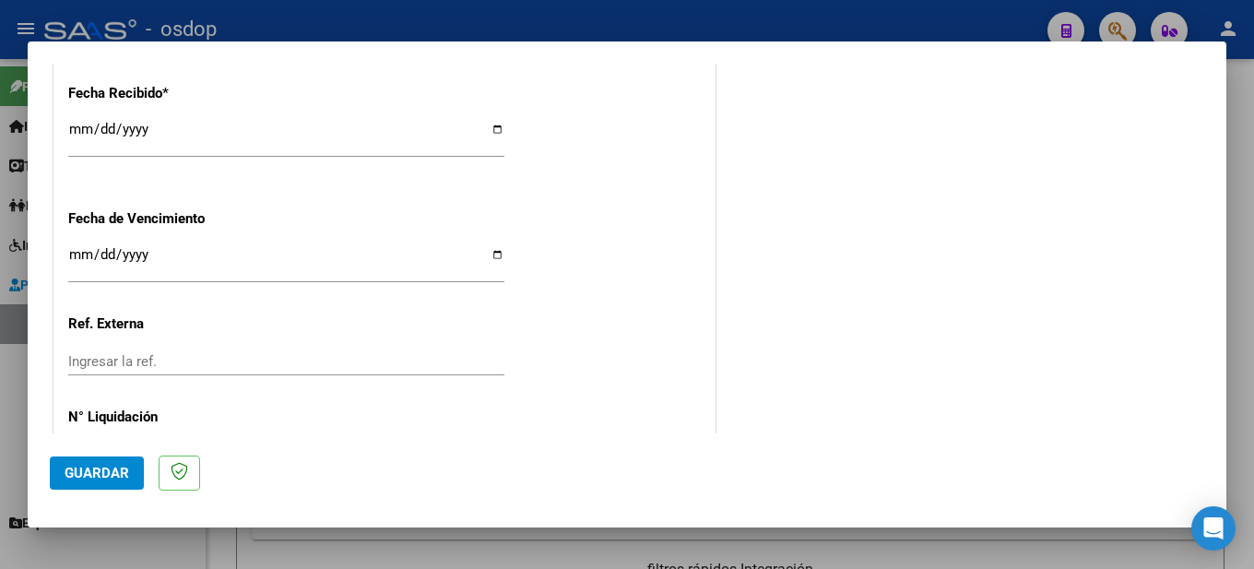
scroll to position [1357, 0]
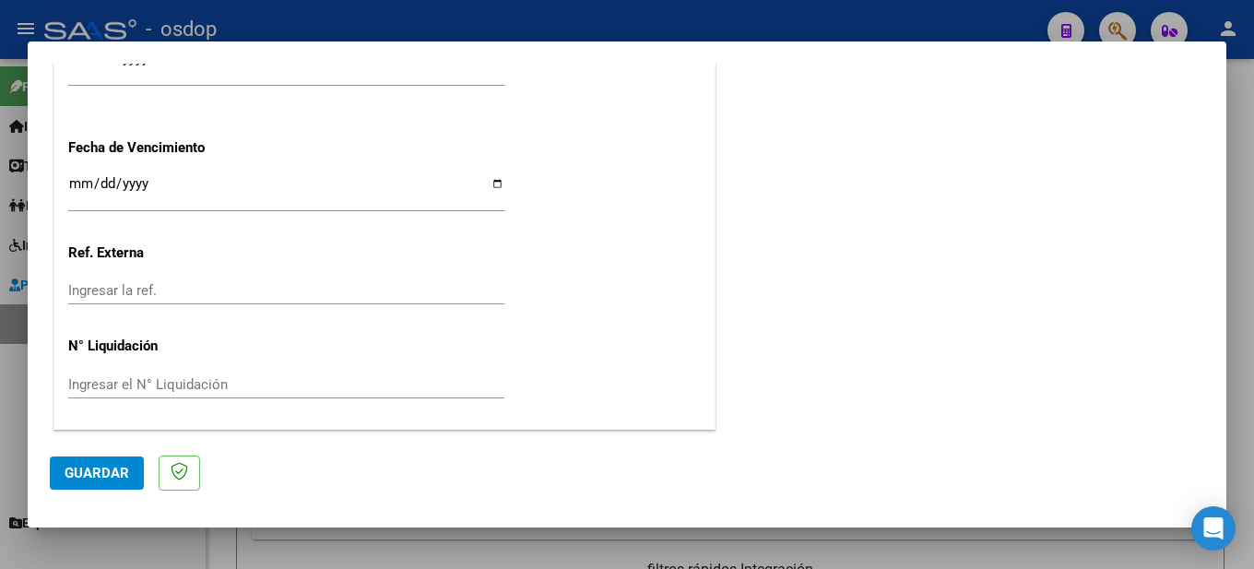
type input "202508"
click at [115, 465] on span "Guardar" at bounding box center [97, 473] width 65 height 17
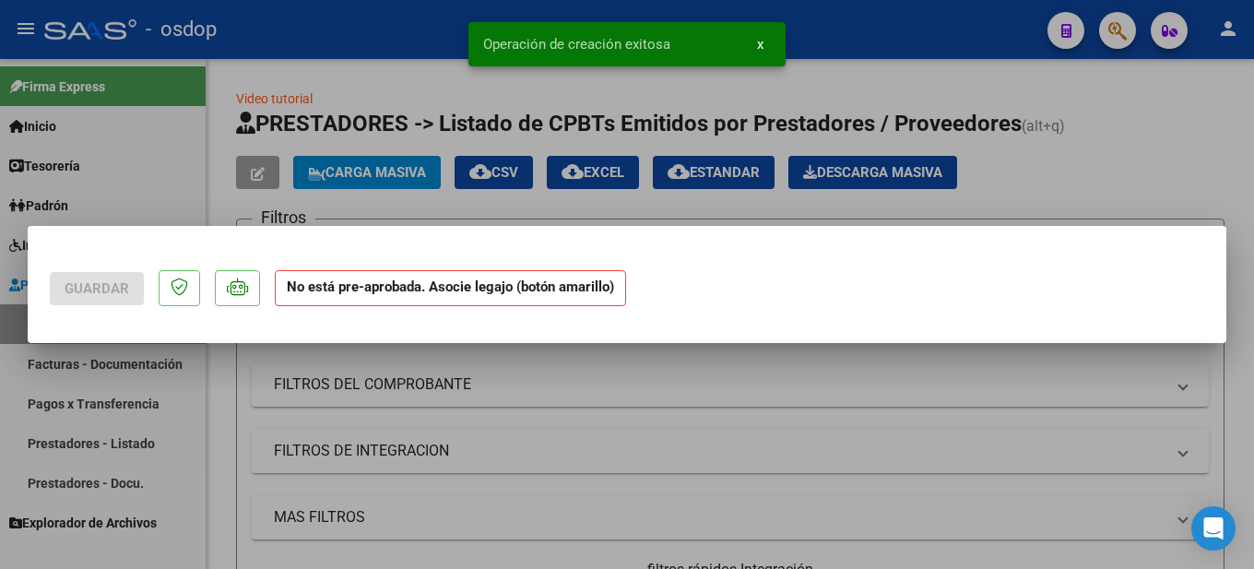
scroll to position [0, 0]
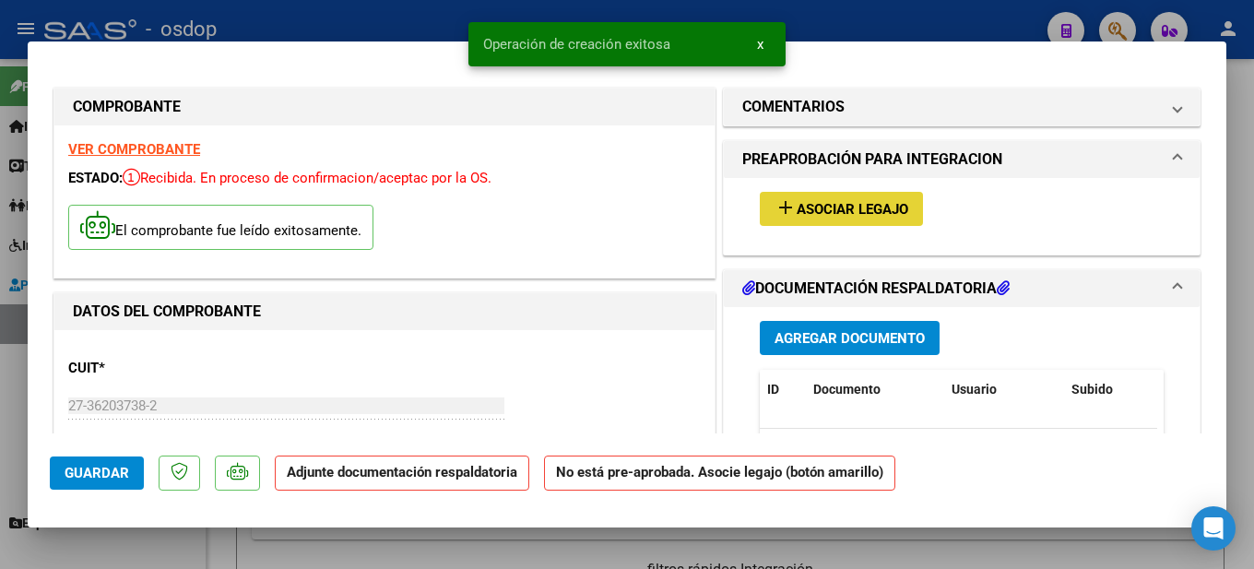
click at [858, 203] on span "Asociar Legajo" at bounding box center [852, 209] width 112 height 17
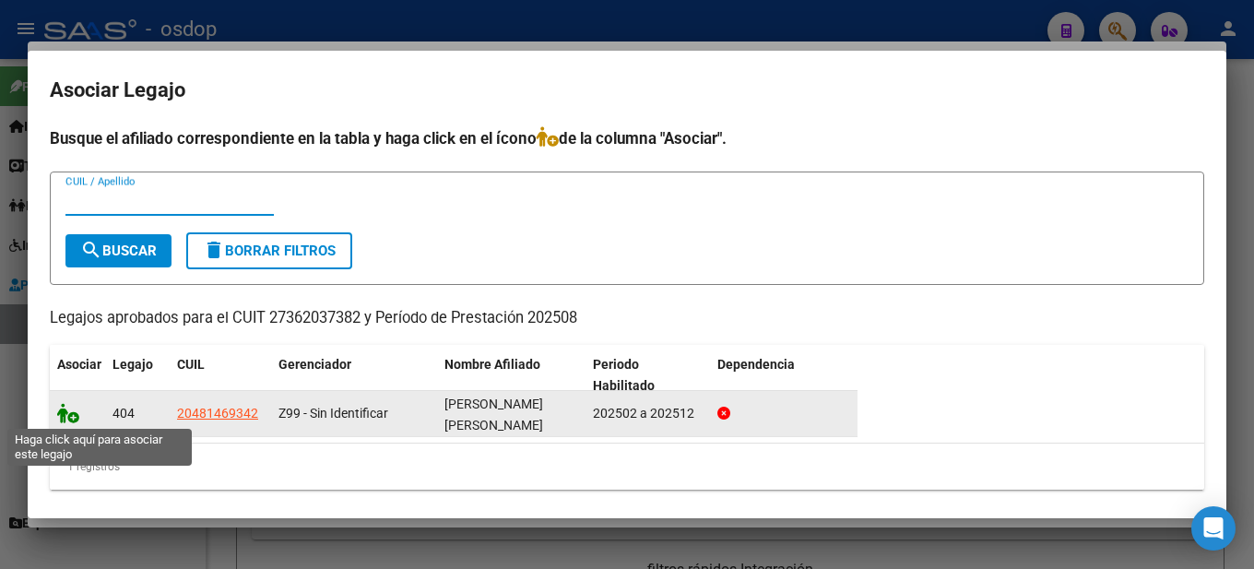
click at [66, 411] on icon at bounding box center [68, 413] width 22 height 20
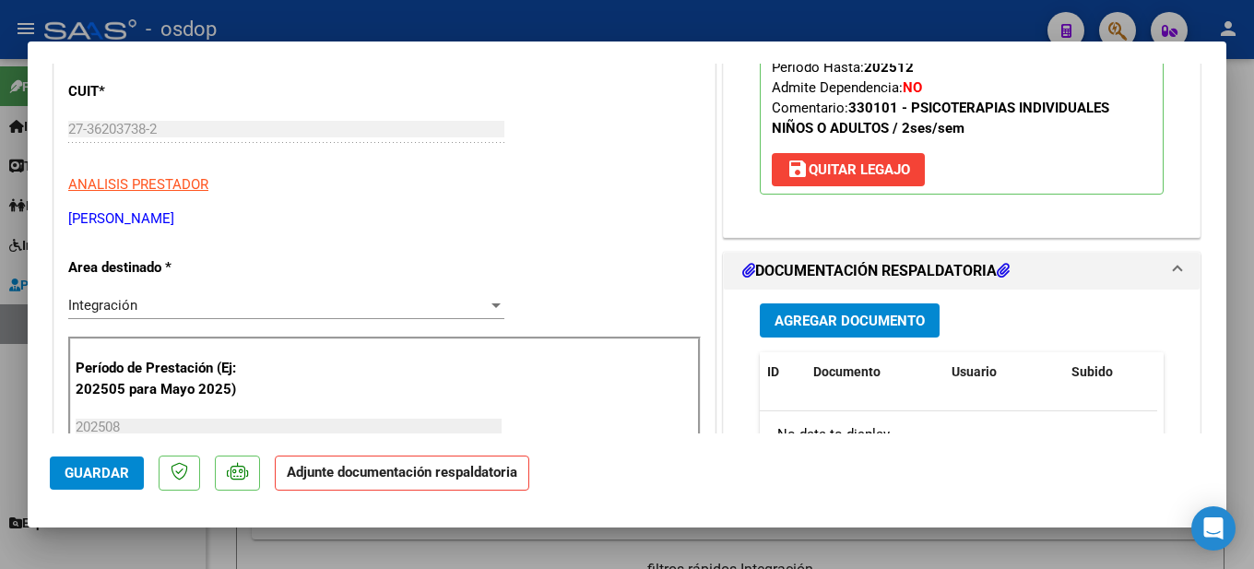
scroll to position [461, 0]
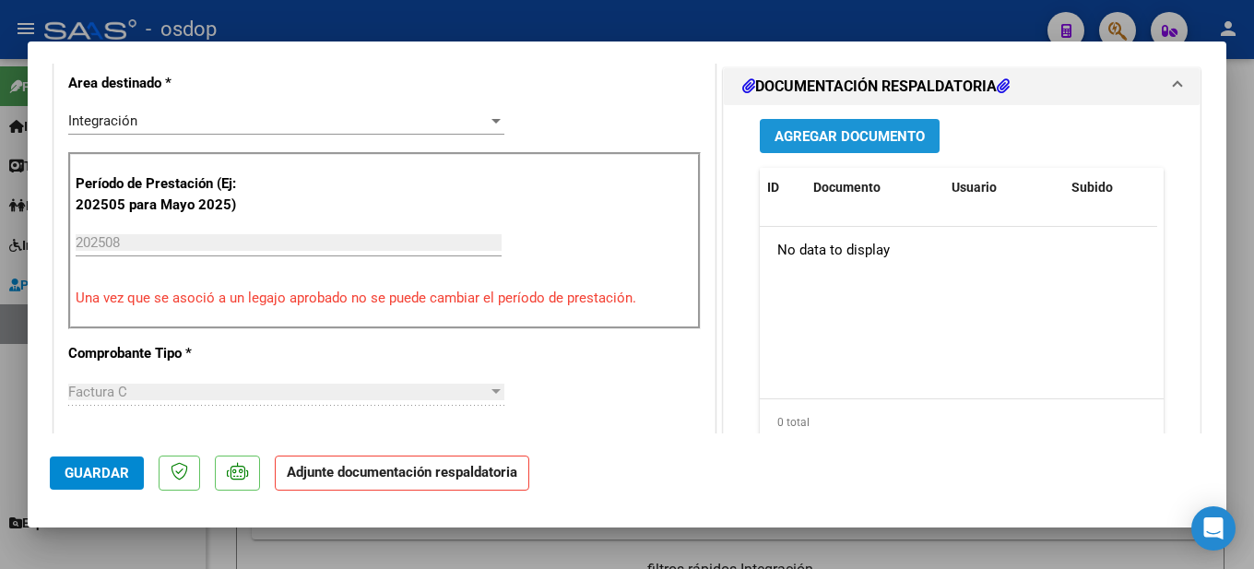
click at [870, 138] on span "Agregar Documento" at bounding box center [849, 136] width 150 height 17
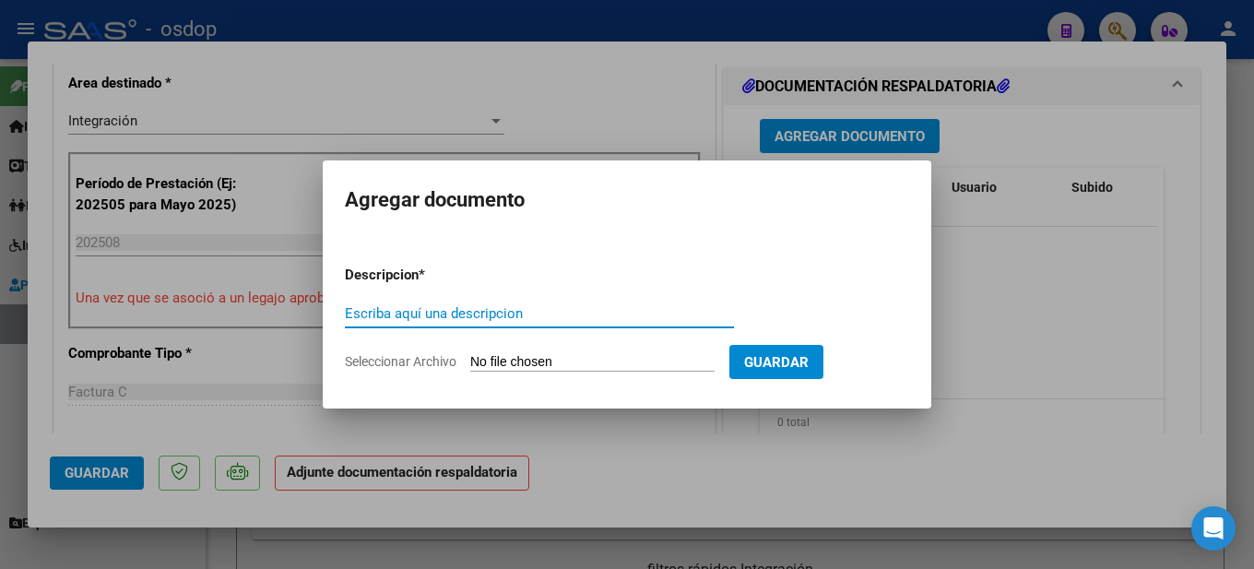
click at [432, 313] on input "Escriba aquí una descripcion" at bounding box center [539, 313] width 389 height 17
type input "Se adjunta planilla de asistencia afiliado [PERSON_NAME]"
click at [547, 348] on form "Descripcion * Se adjunta planilla de asistencia afiliado [PERSON_NAME] aquí una…" at bounding box center [627, 318] width 564 height 135
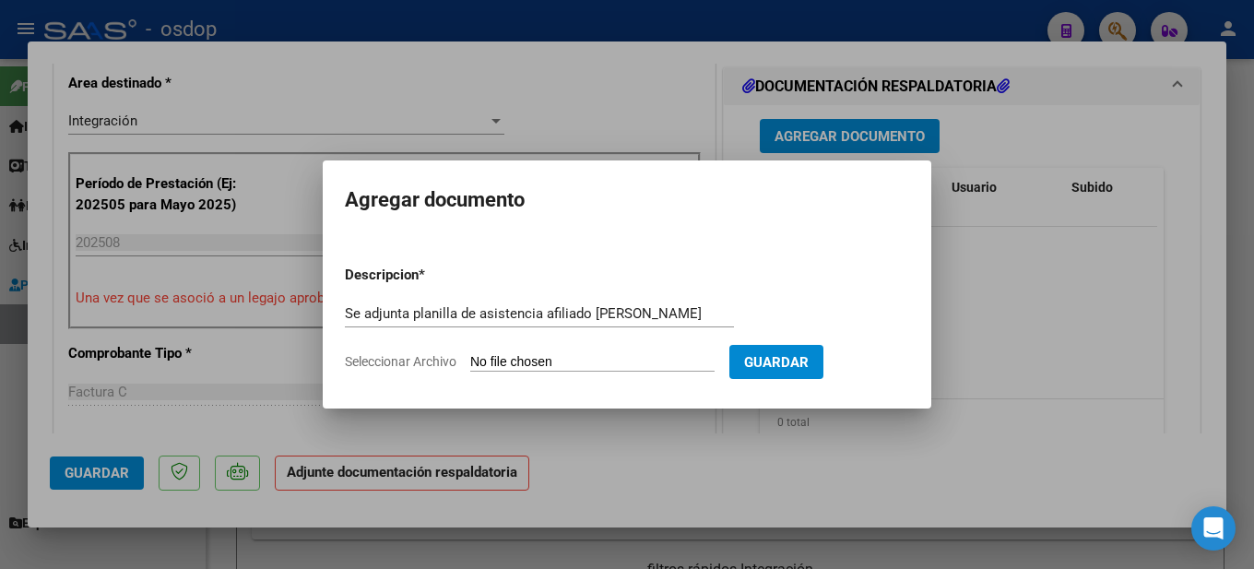
click at [543, 362] on input "Seleccionar Archivo" at bounding box center [592, 363] width 244 height 18
type input "C:\fakepath\Planilla de asistencia agosto [PERSON_NAME].pdf"
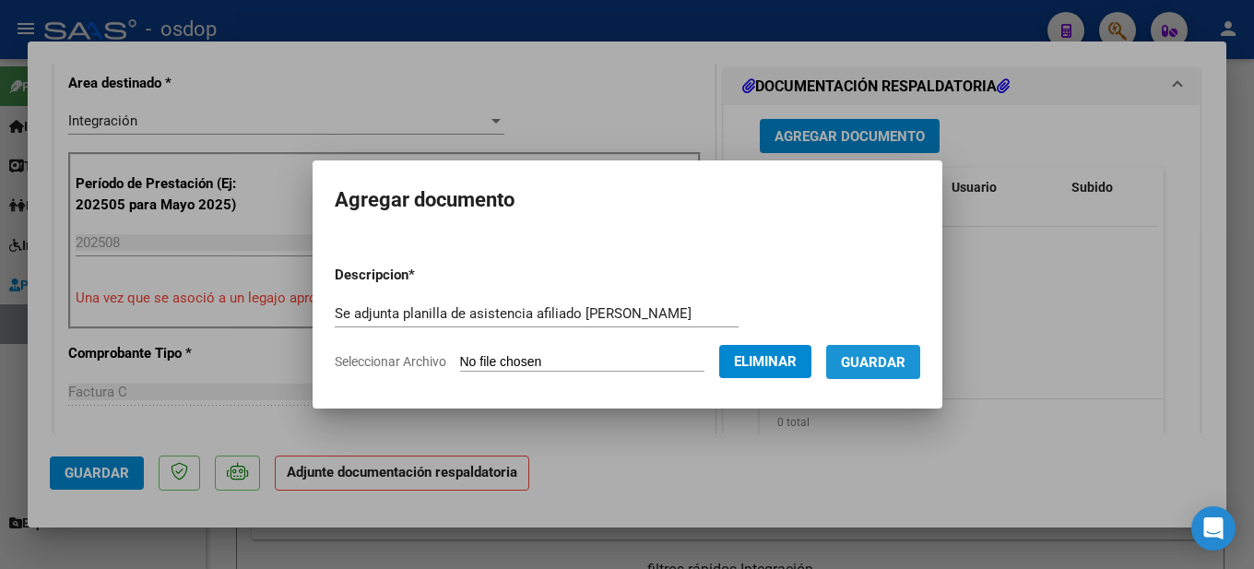
click at [902, 359] on span "Guardar" at bounding box center [873, 362] width 65 height 17
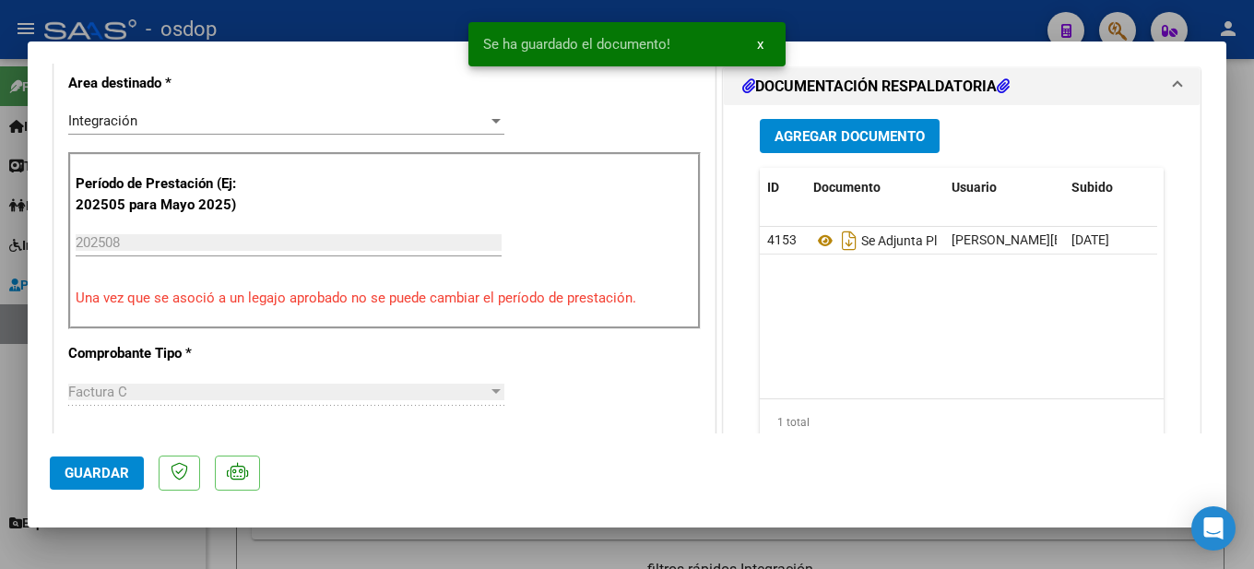
click at [1244, 264] on div at bounding box center [627, 284] width 1254 height 569
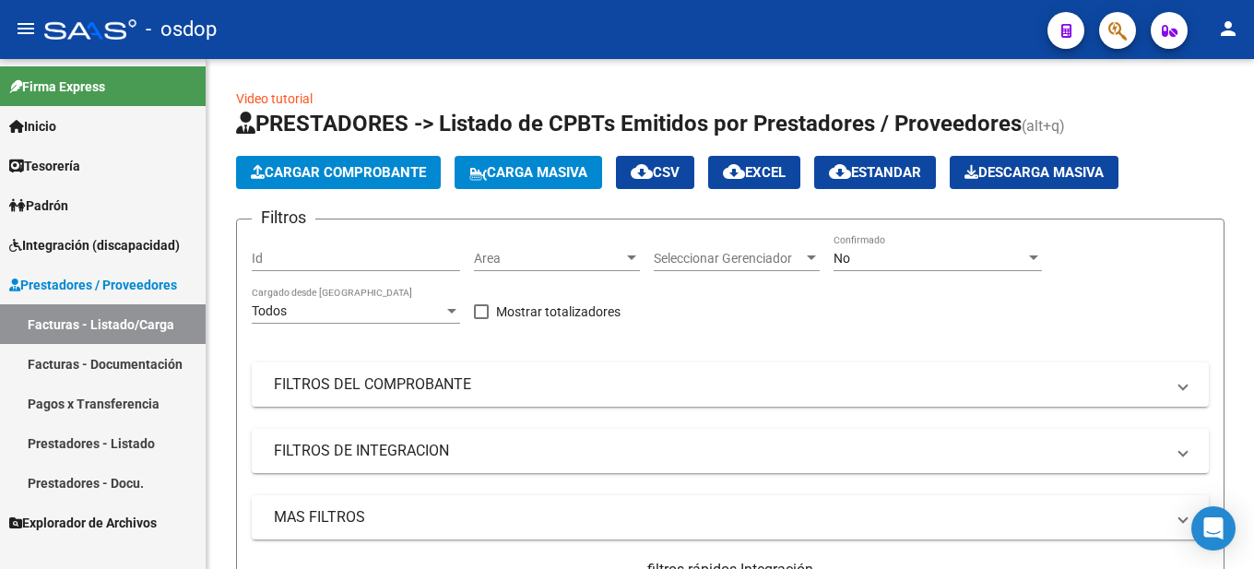
click at [160, 278] on span "Prestadores / Proveedores" at bounding box center [93, 285] width 168 height 20
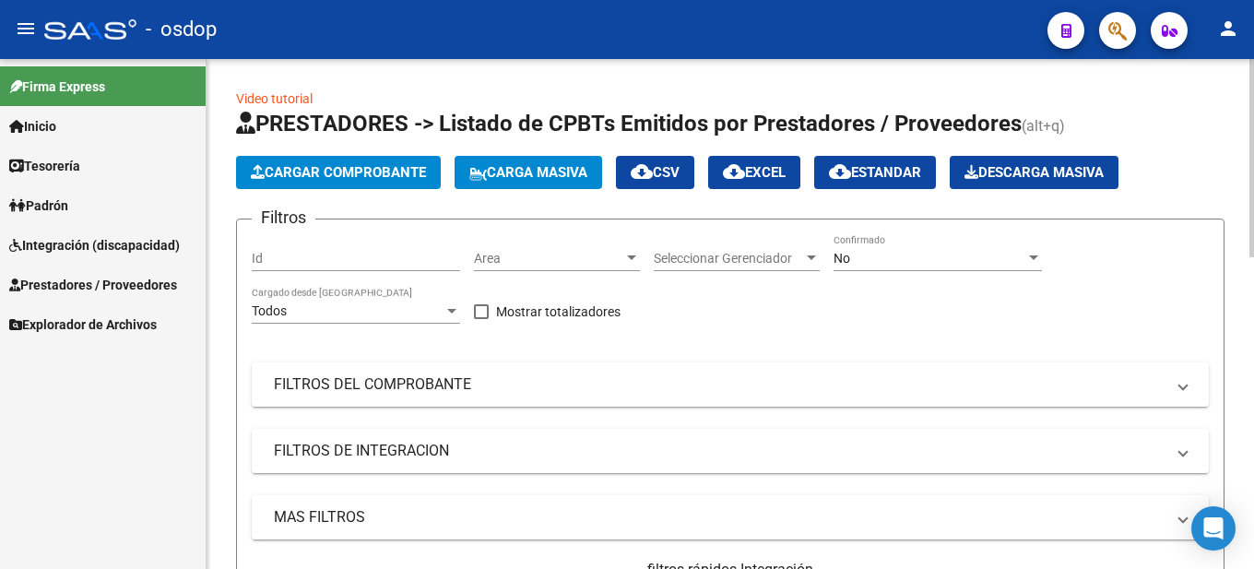
click at [302, 172] on span "Cargar Comprobante" at bounding box center [338, 172] width 175 height 17
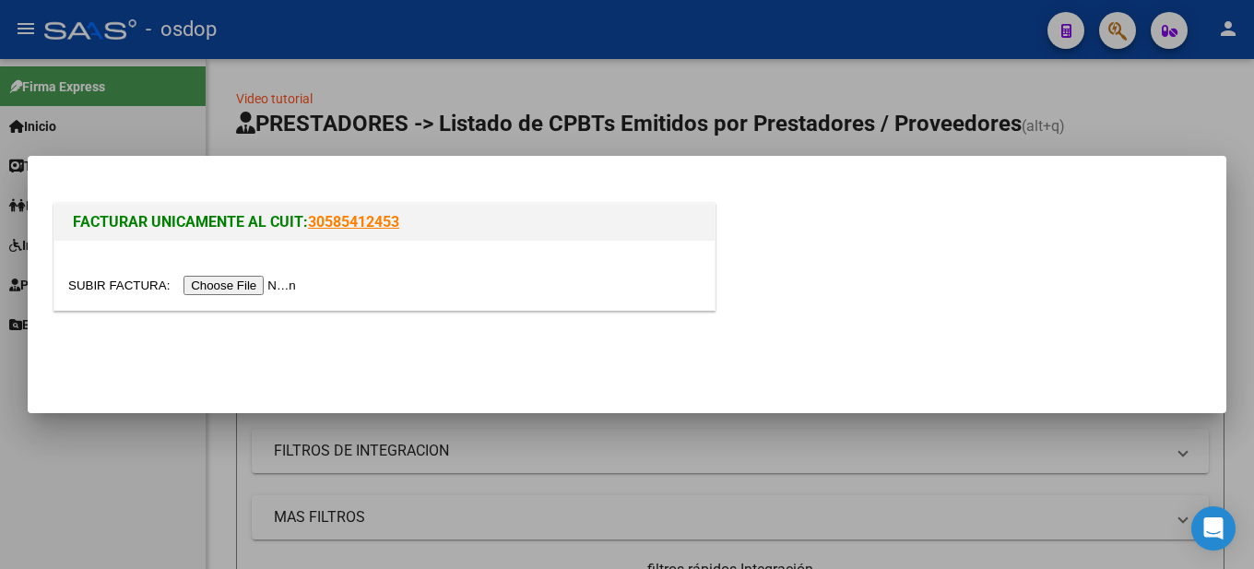
click at [261, 282] on input "file" at bounding box center [184, 285] width 233 height 19
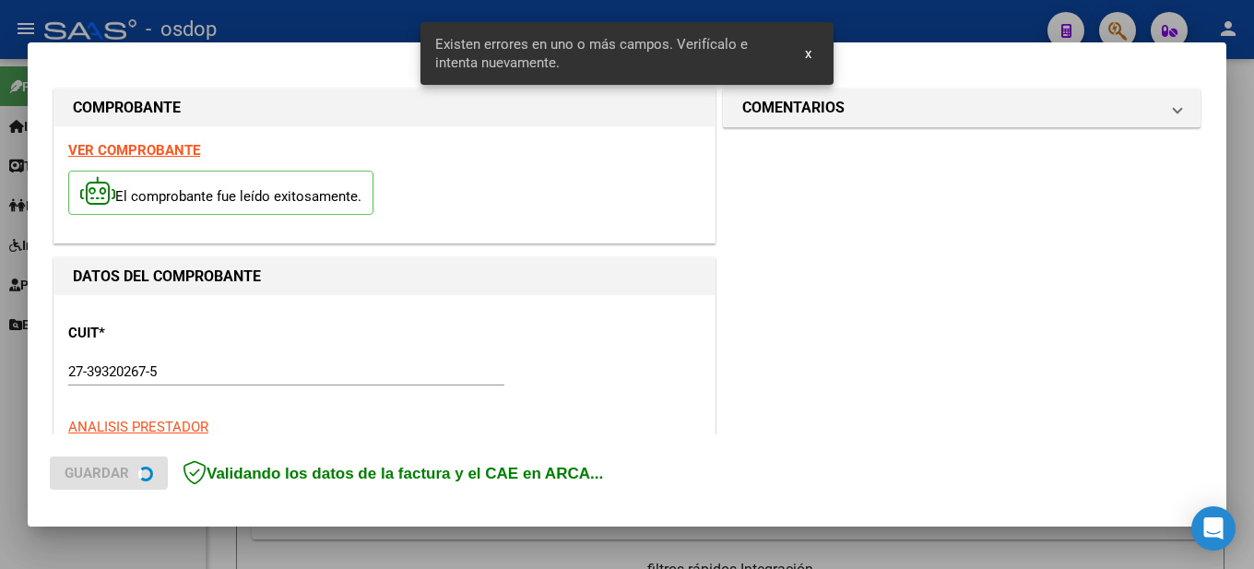
scroll to position [457, 0]
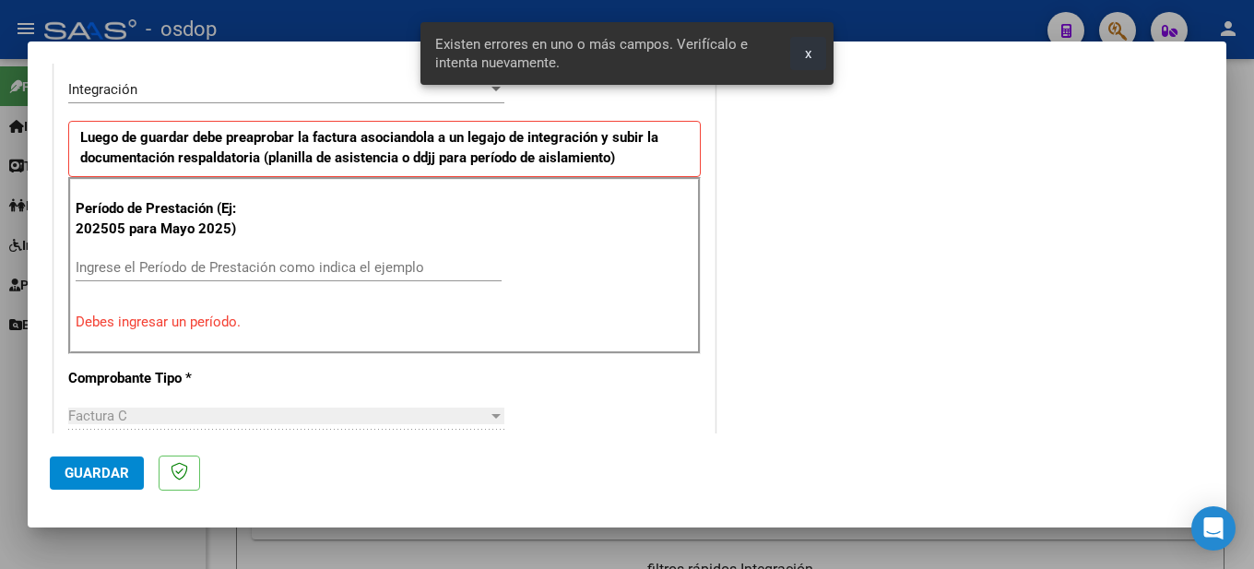
click at [808, 52] on span "x" at bounding box center [808, 53] width 6 height 17
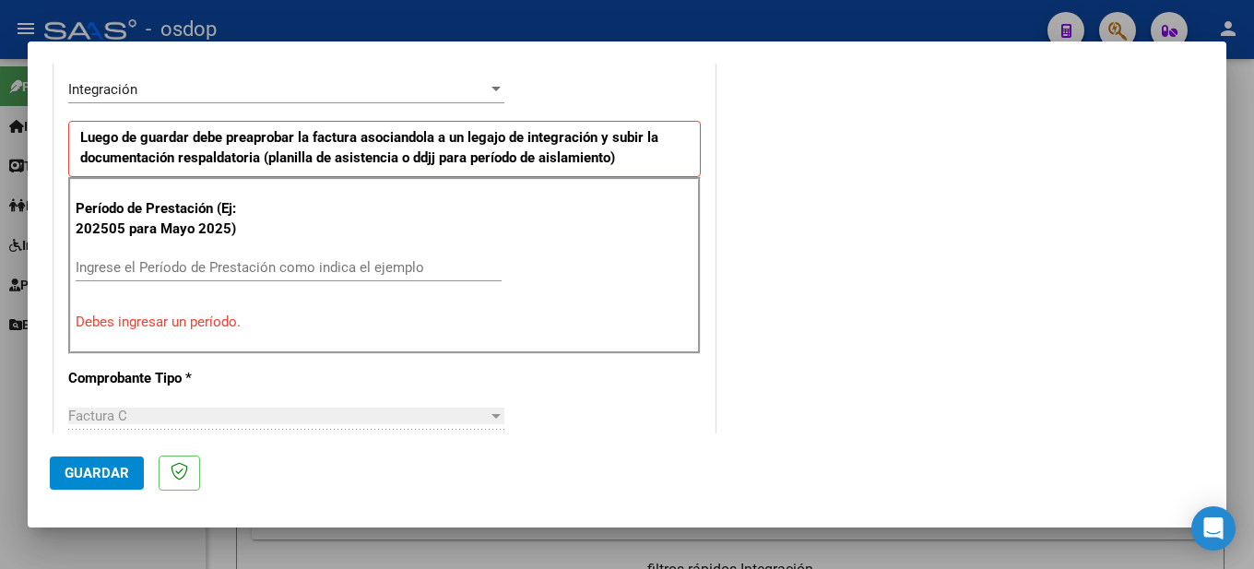
click at [234, 259] on input "Ingrese el Período de Prestación como indica el ejemplo" at bounding box center [289, 267] width 426 height 17
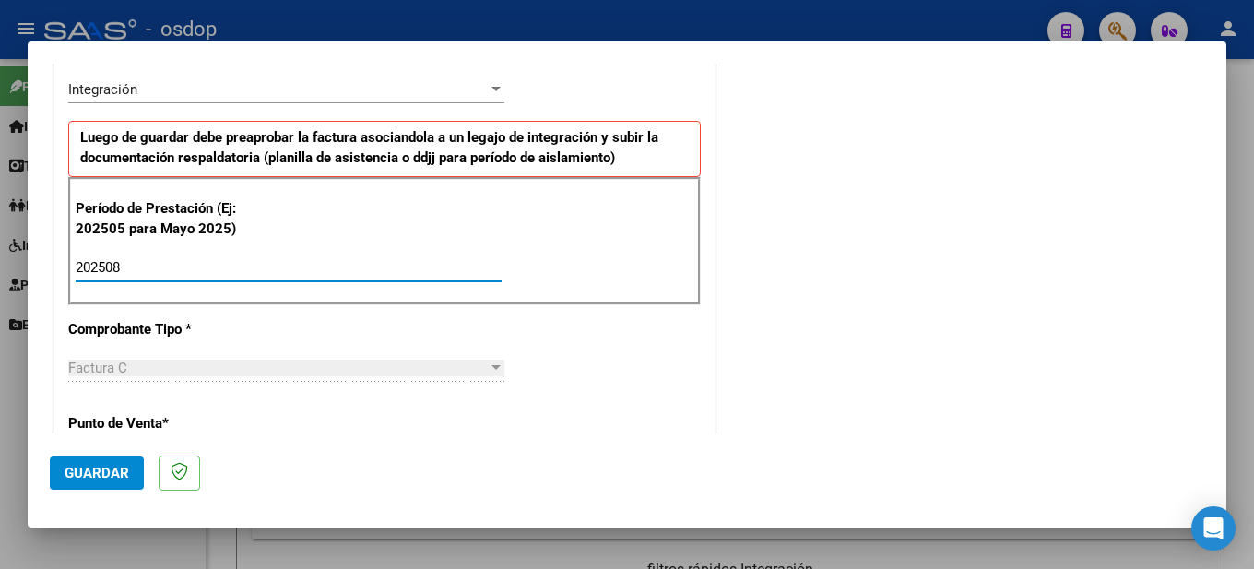
type input "202508"
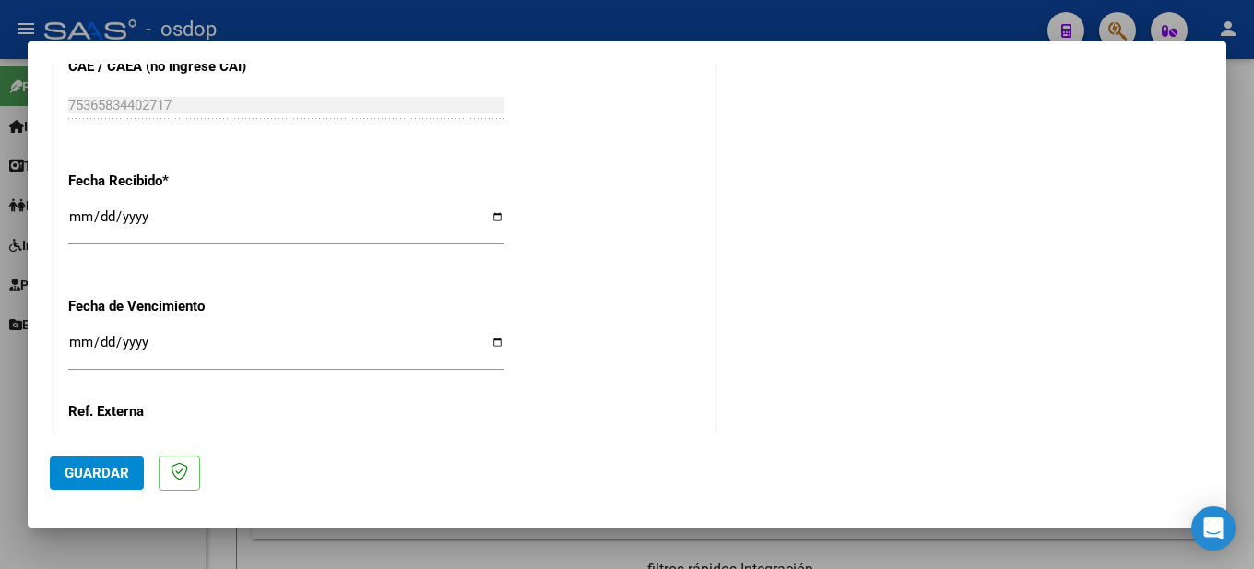
scroll to position [1357, 0]
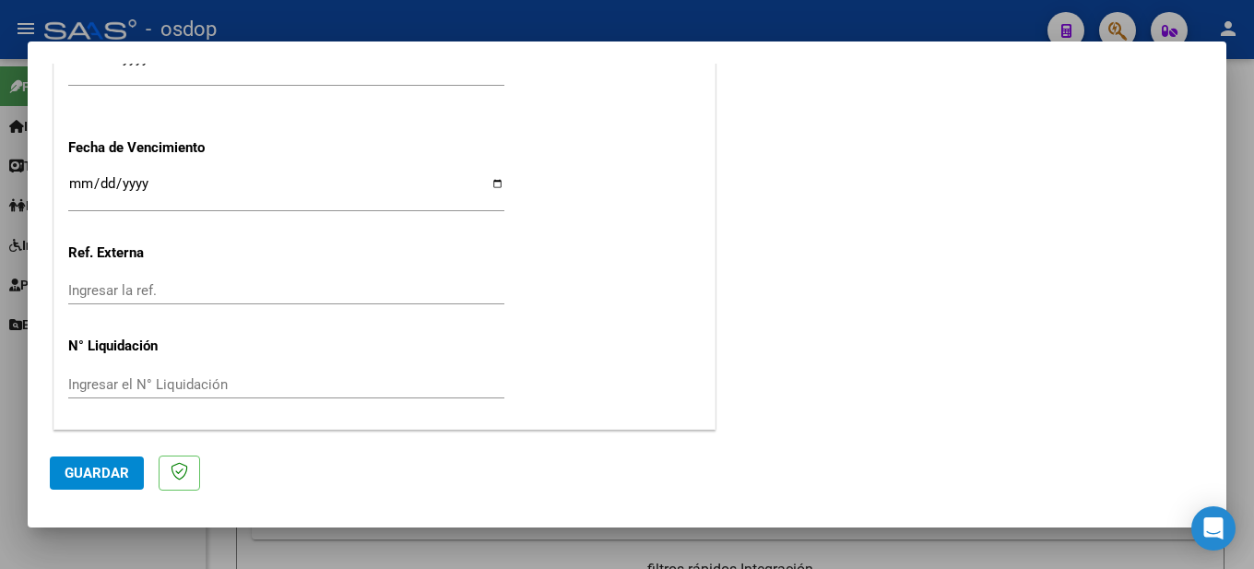
click at [77, 451] on mat-dialog-actions "Guardar" at bounding box center [627, 469] width 1154 height 73
click at [94, 470] on span "Guardar" at bounding box center [97, 473] width 65 height 17
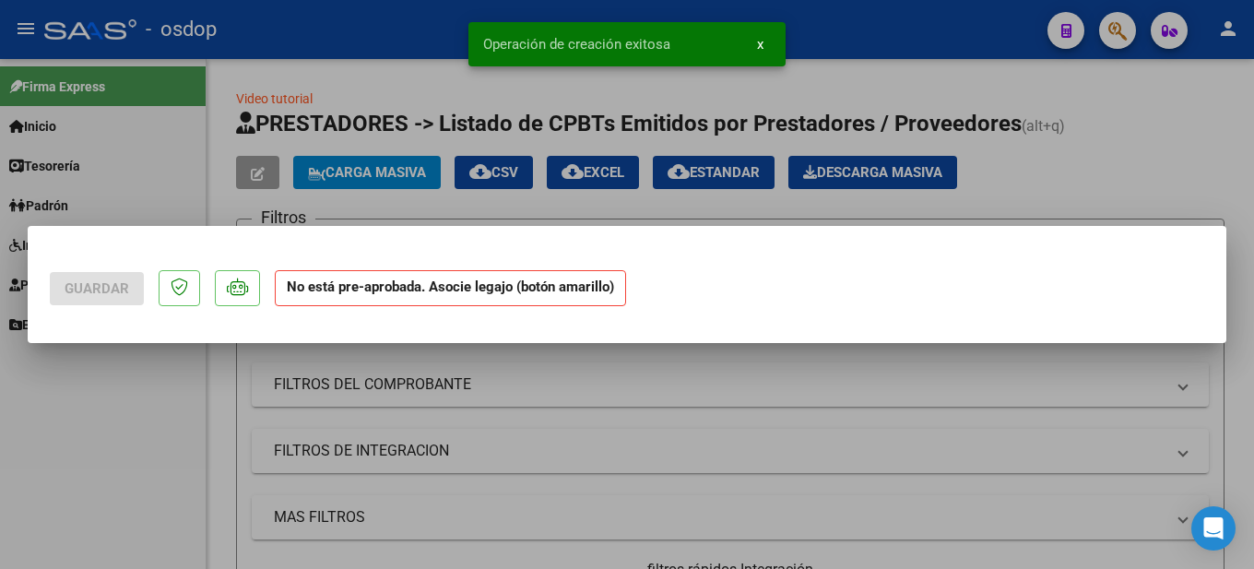
scroll to position [0, 0]
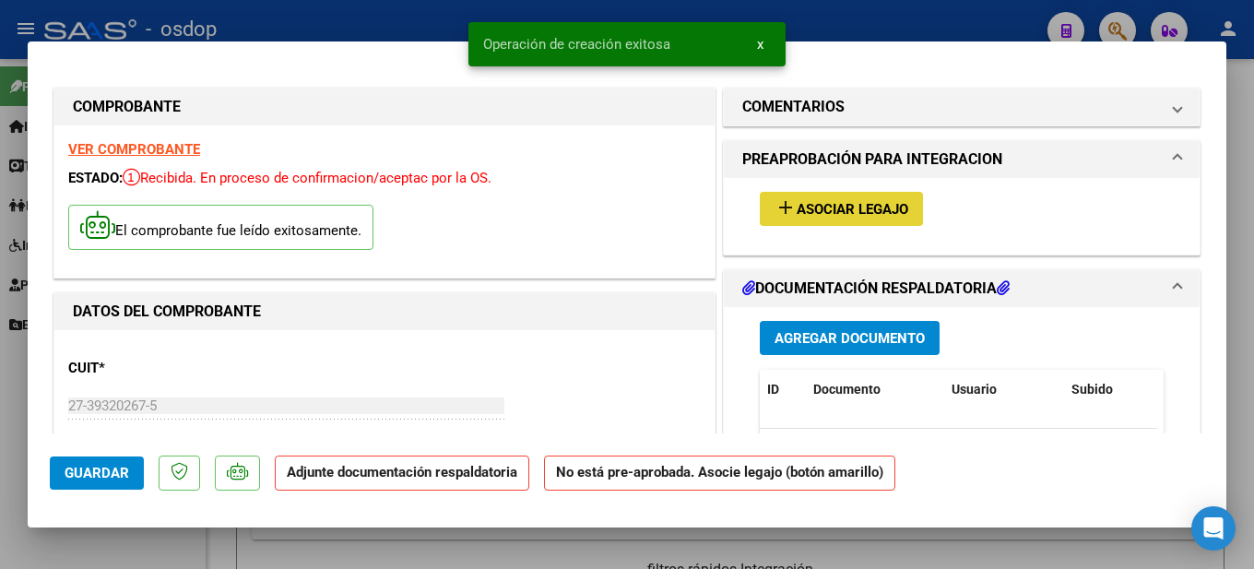
click at [894, 210] on span "Asociar Legajo" at bounding box center [852, 209] width 112 height 17
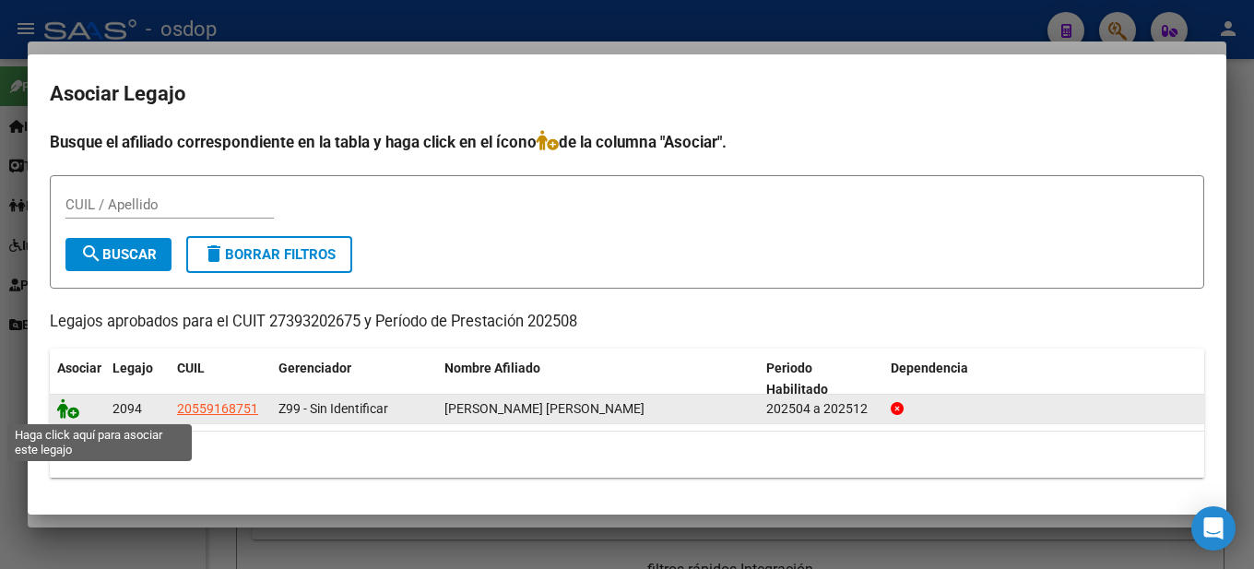
click at [77, 410] on icon at bounding box center [68, 408] width 22 height 20
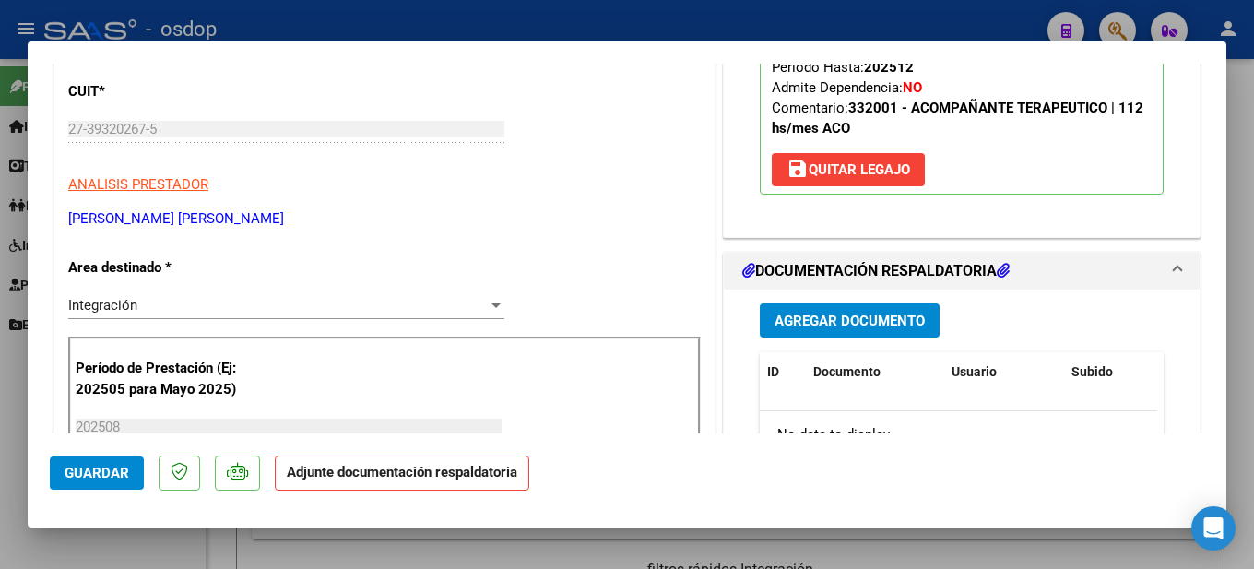
scroll to position [184, 0]
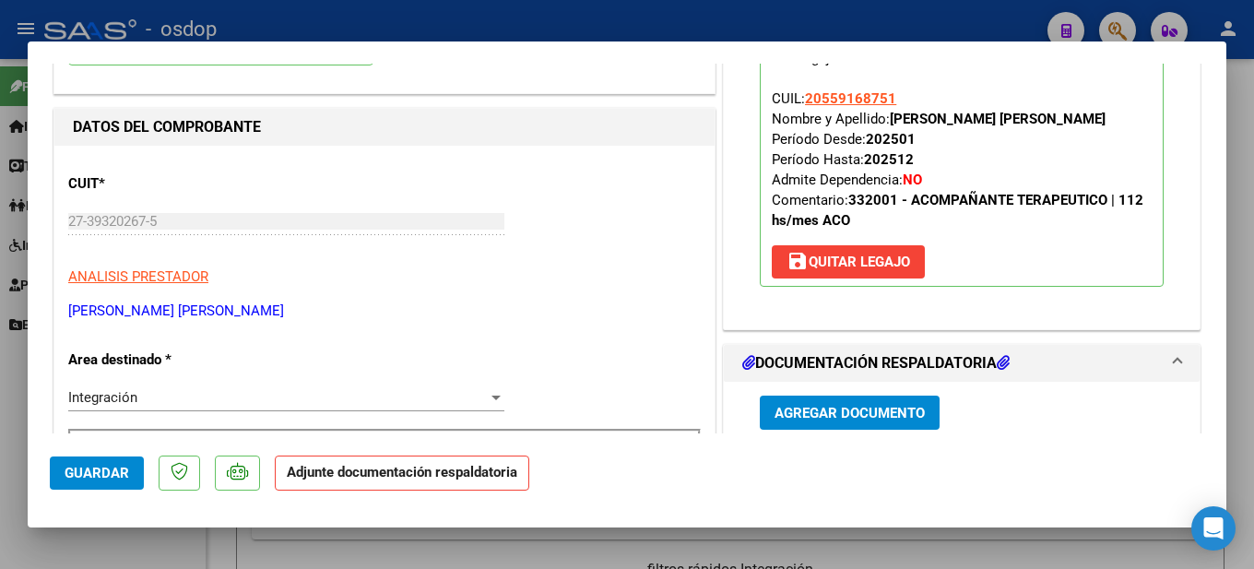
click at [893, 414] on span "Agregar Documento" at bounding box center [849, 413] width 150 height 17
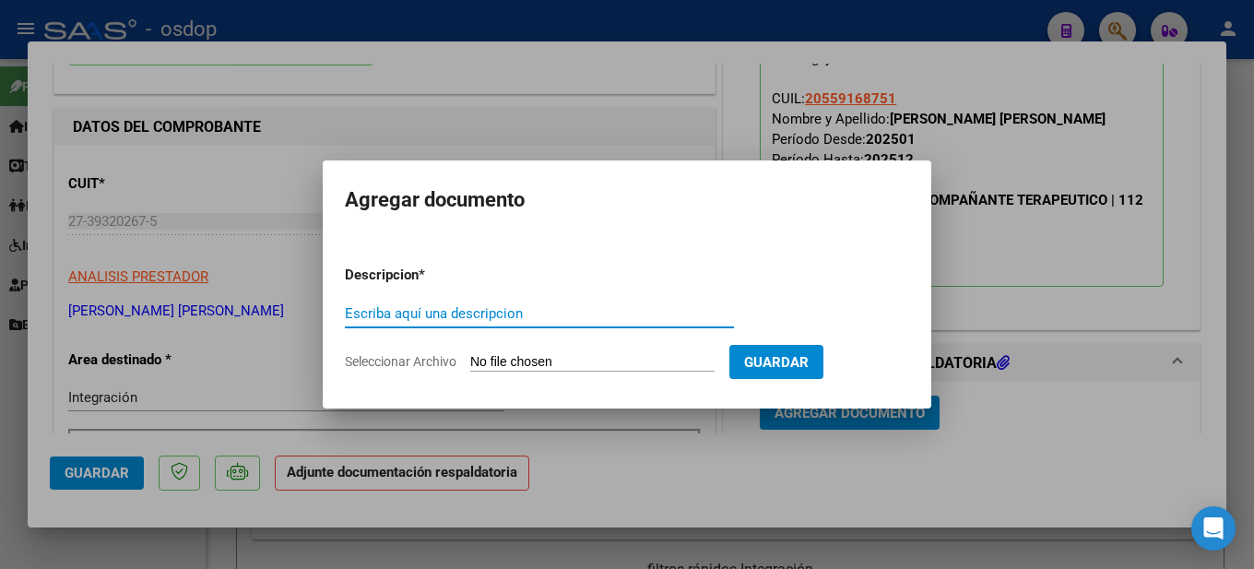
click at [426, 315] on input "Escriba aquí una descripcion" at bounding box center [539, 313] width 389 height 17
type input "se adjunta planilla de asistencia, mes [PERSON_NAME] AT, [PERSON_NAME]"
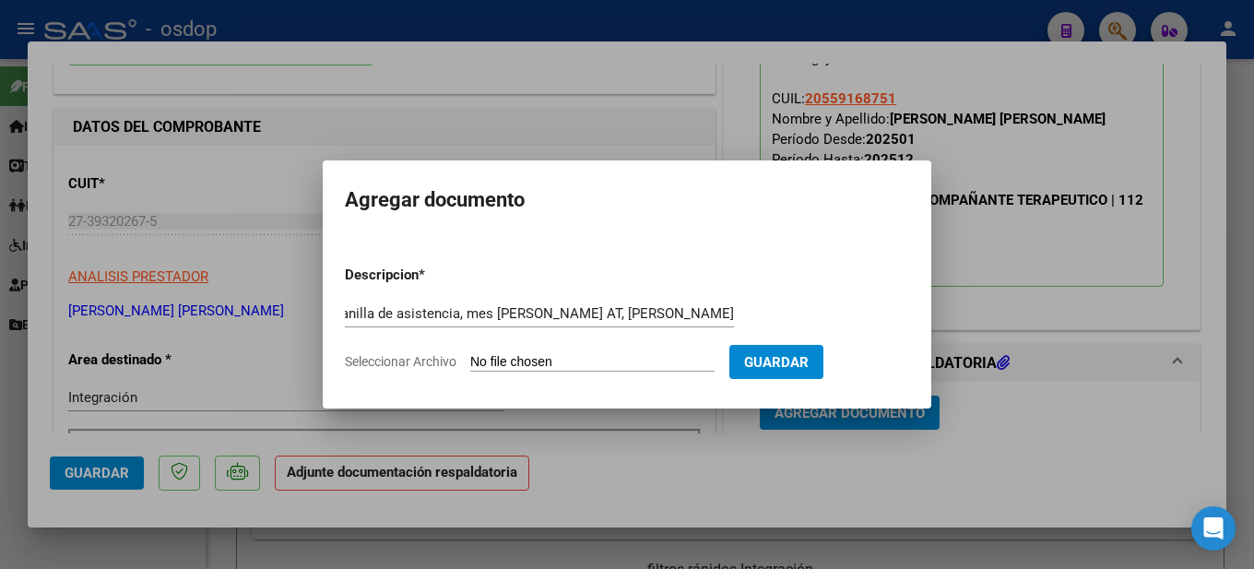
scroll to position [0, 0]
click at [524, 368] on input "Seleccionar Archivo" at bounding box center [592, 363] width 244 height 18
type input "C:\fakepath\Planilla de asistencia agosto AT [PERSON_NAME][GEOGRAPHIC_DATA]pdf"
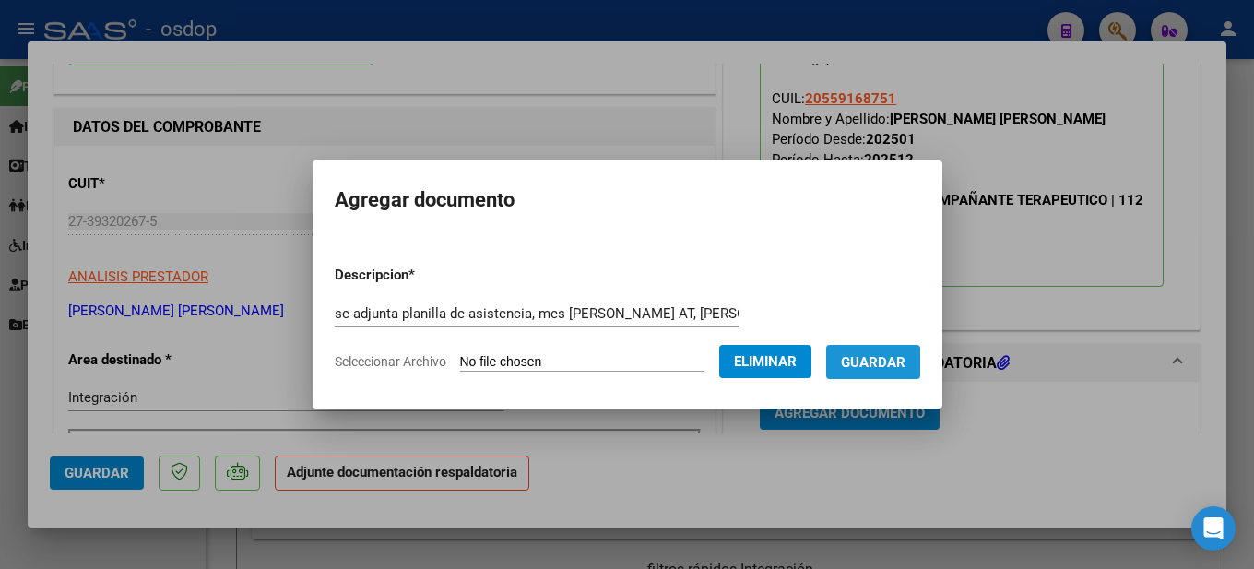
click at [888, 355] on span "Guardar" at bounding box center [873, 362] width 65 height 17
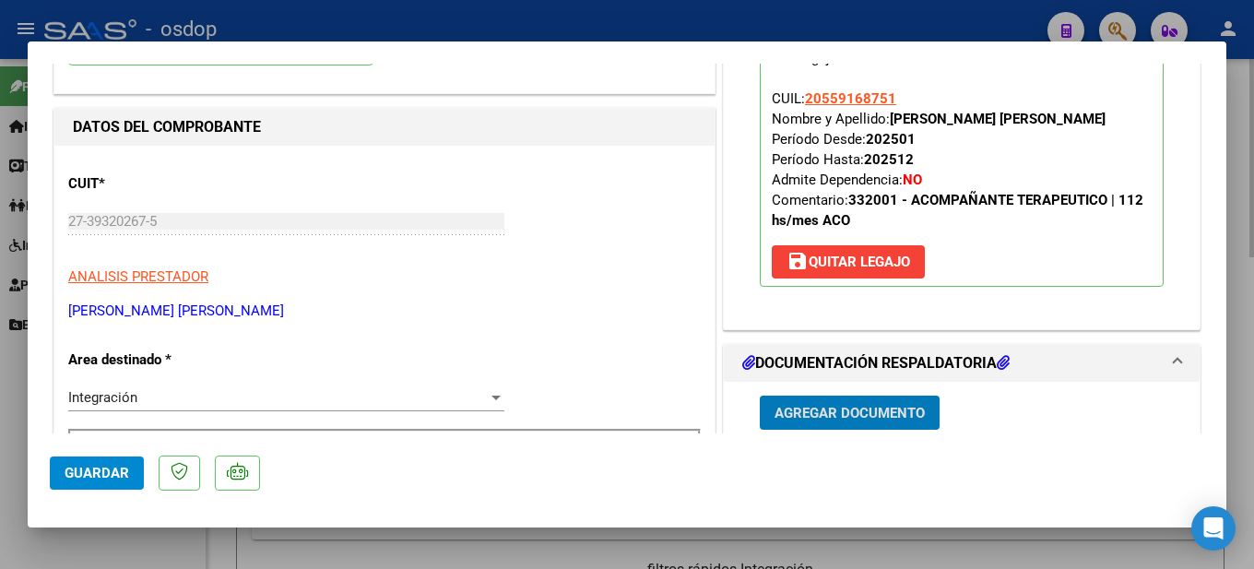
click at [1247, 150] on div at bounding box center [627, 284] width 1254 height 569
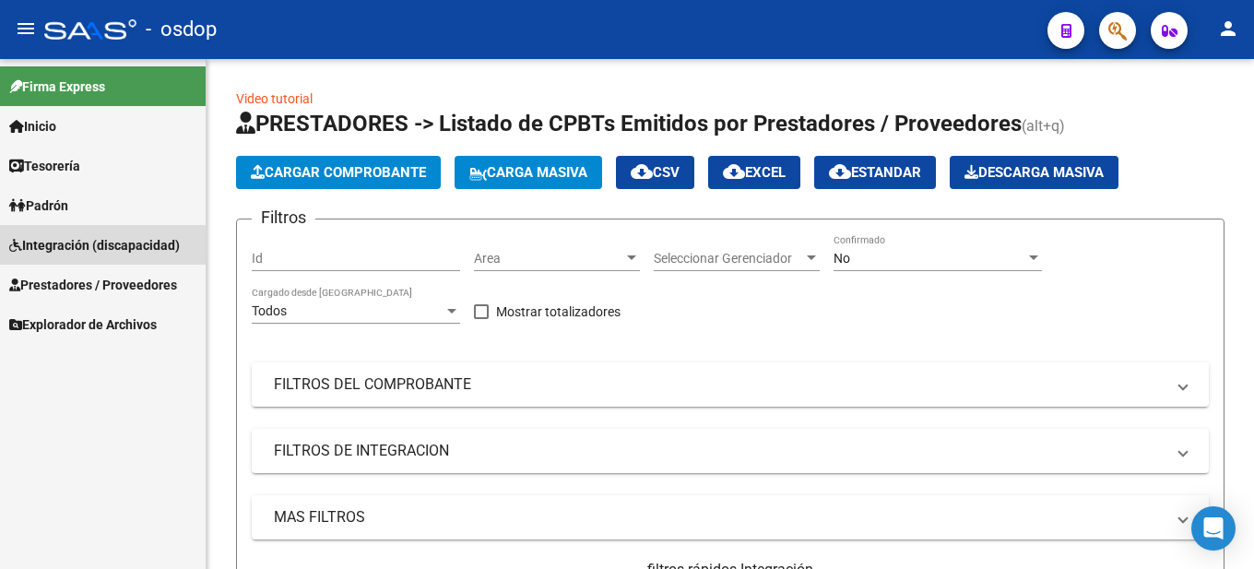
click at [111, 250] on span "Integración (discapacidad)" at bounding box center [94, 245] width 171 height 20
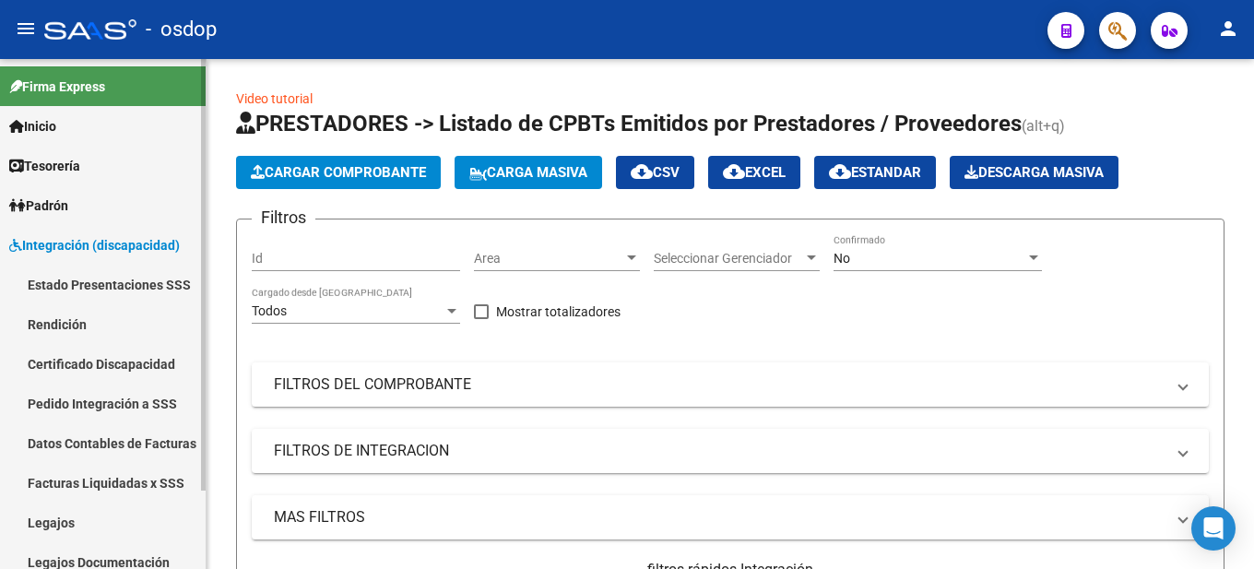
scroll to position [92, 0]
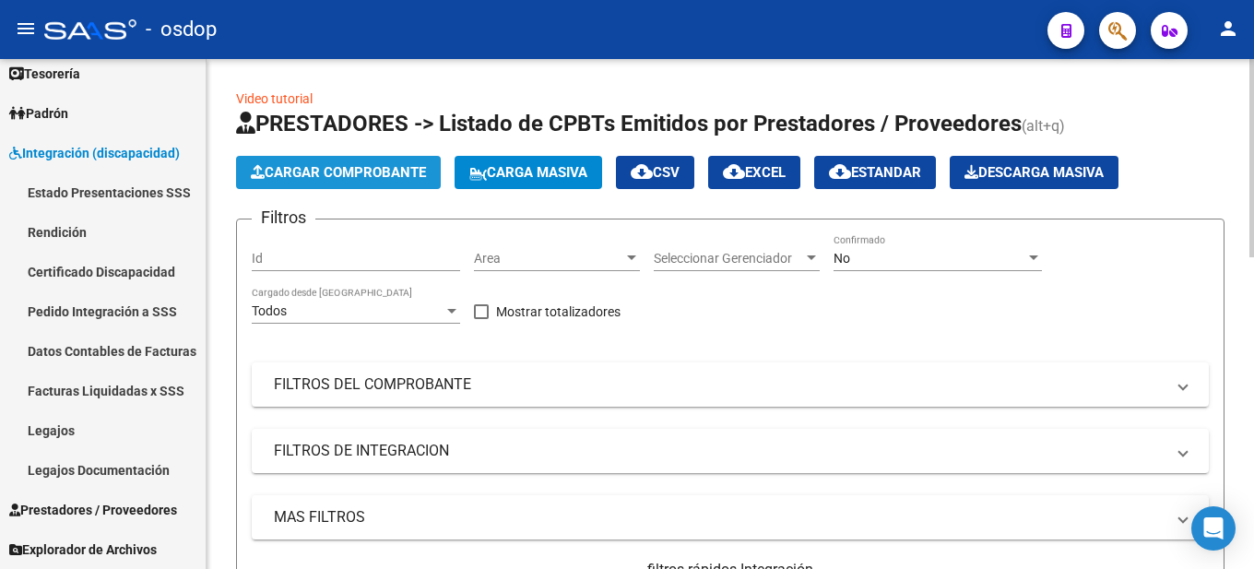
drag, startPoint x: 355, startPoint y: 173, endPoint x: 363, endPoint y: 181, distance: 11.1
click at [363, 181] on button "Cargar Comprobante" at bounding box center [338, 172] width 205 height 33
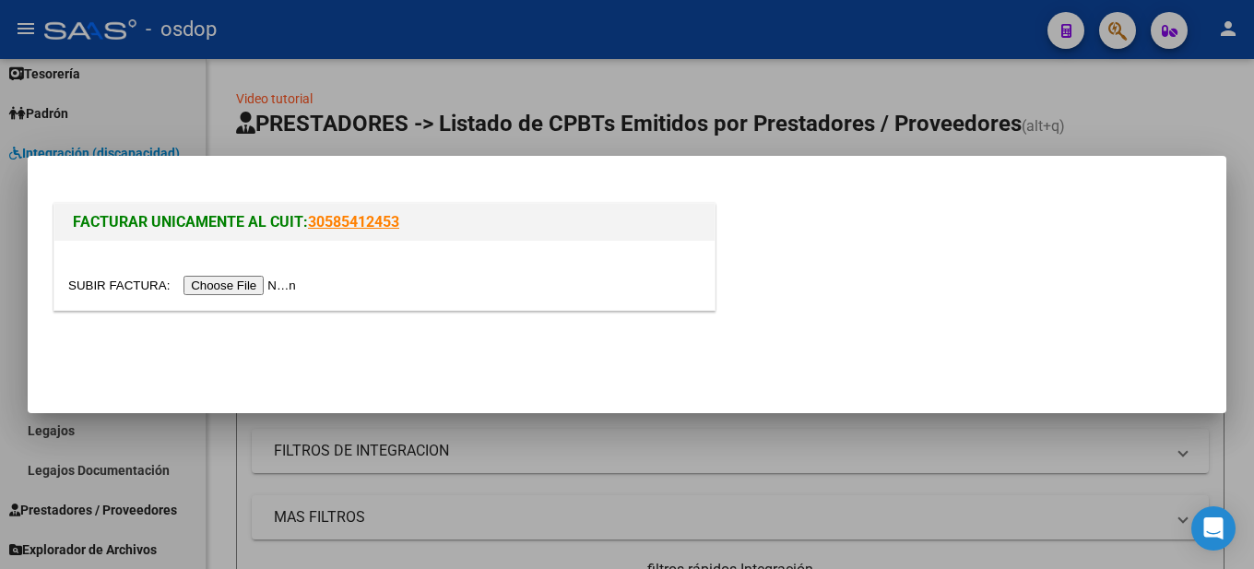
click at [268, 289] on input "file" at bounding box center [184, 285] width 233 height 19
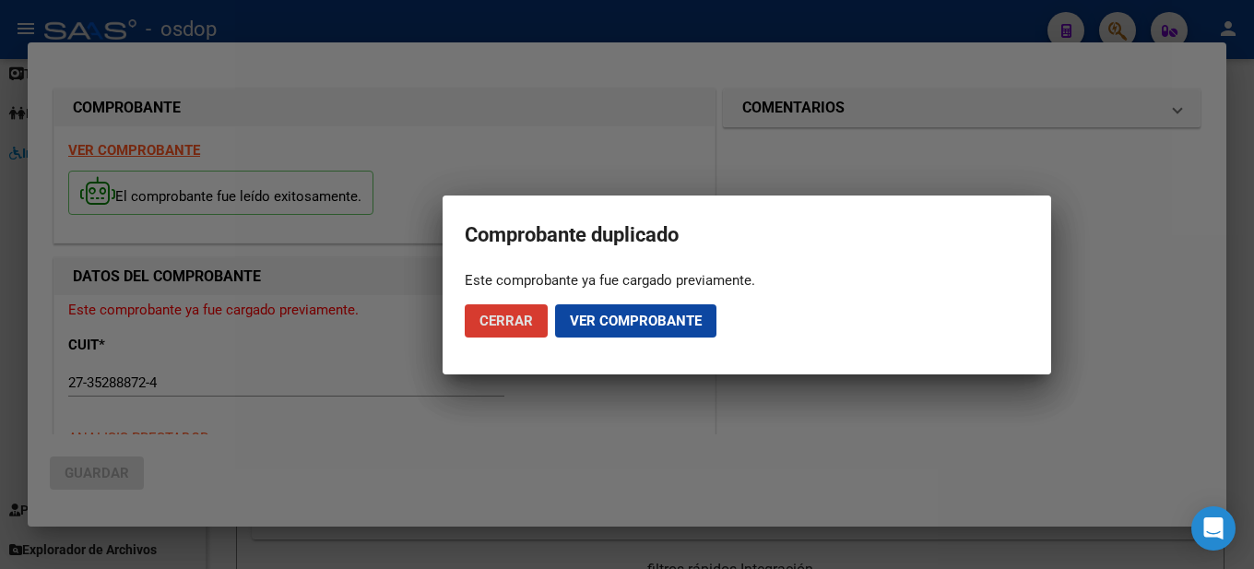
click at [651, 323] on span "Ver comprobante" at bounding box center [636, 320] width 132 height 17
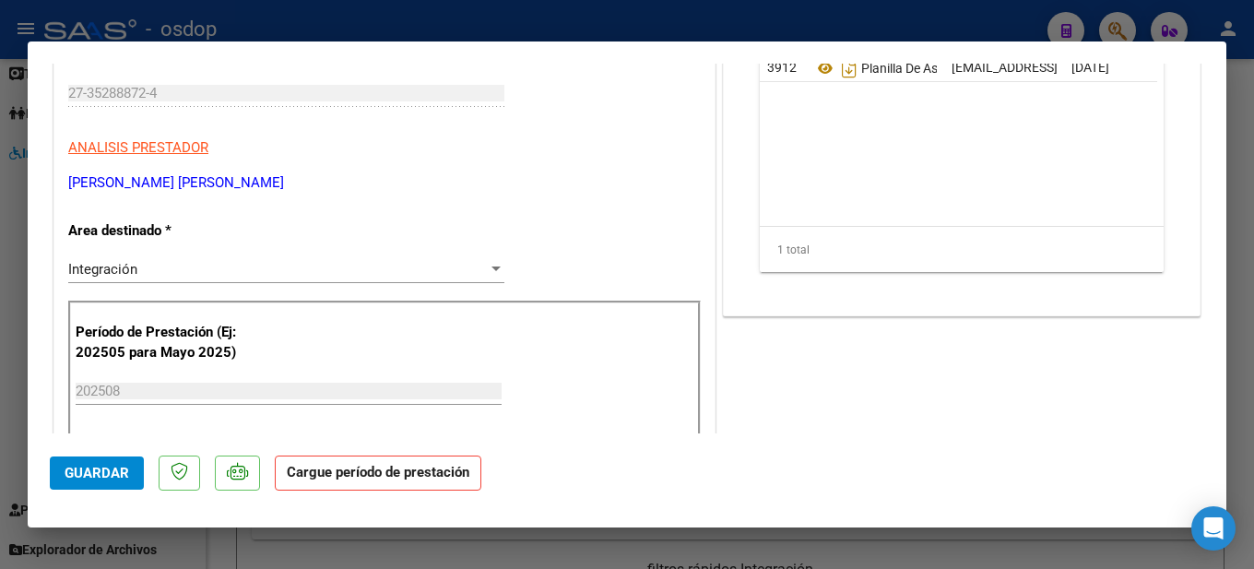
scroll to position [0, 0]
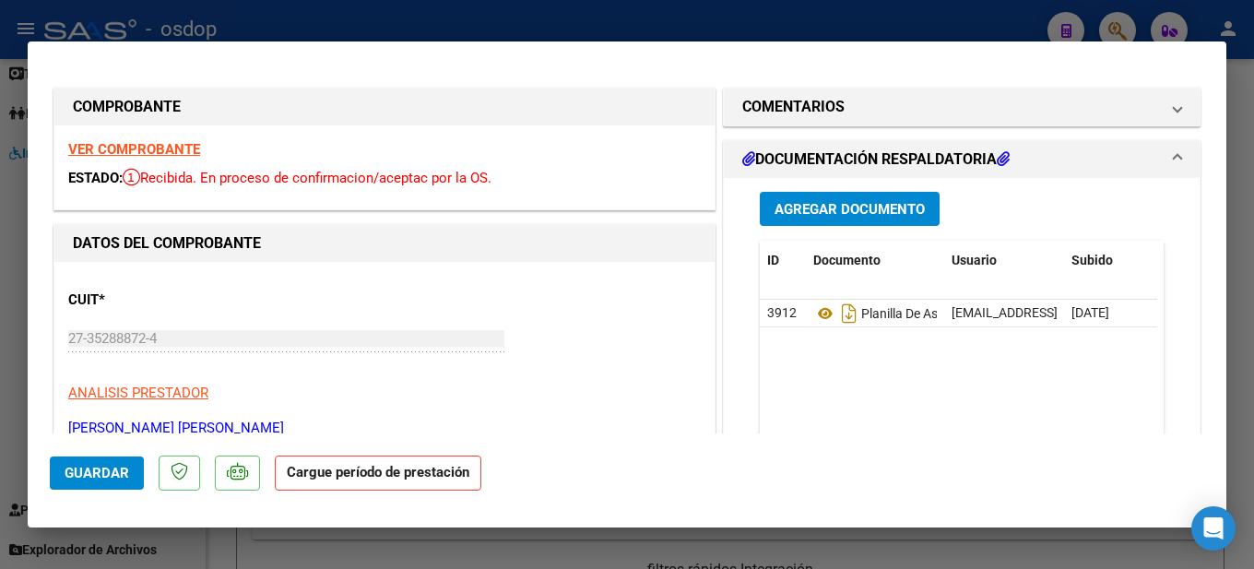
click at [1238, 72] on div at bounding box center [627, 284] width 1254 height 569
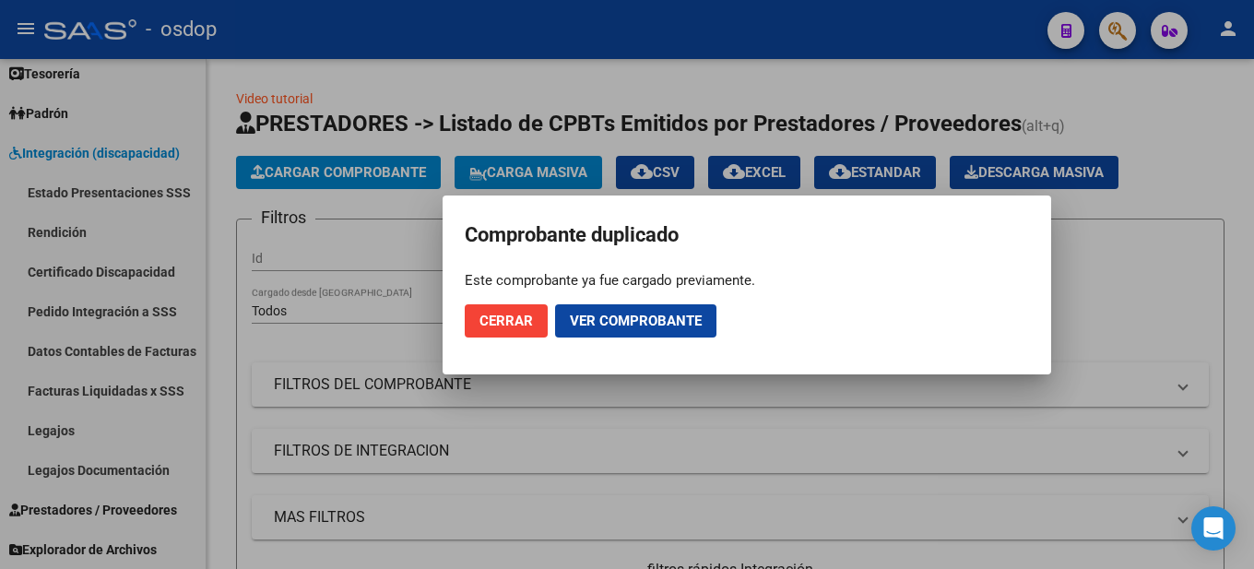
click at [500, 319] on span "Cerrar" at bounding box center [505, 320] width 53 height 17
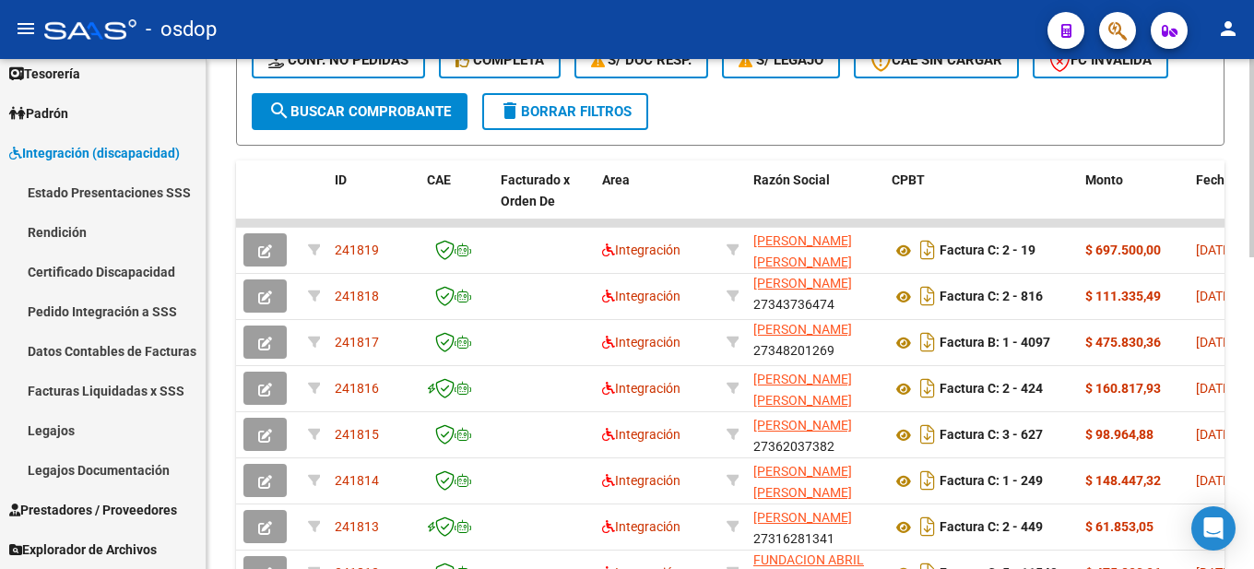
scroll to position [799, 0]
